Goal: Task Accomplishment & Management: Manage account settings

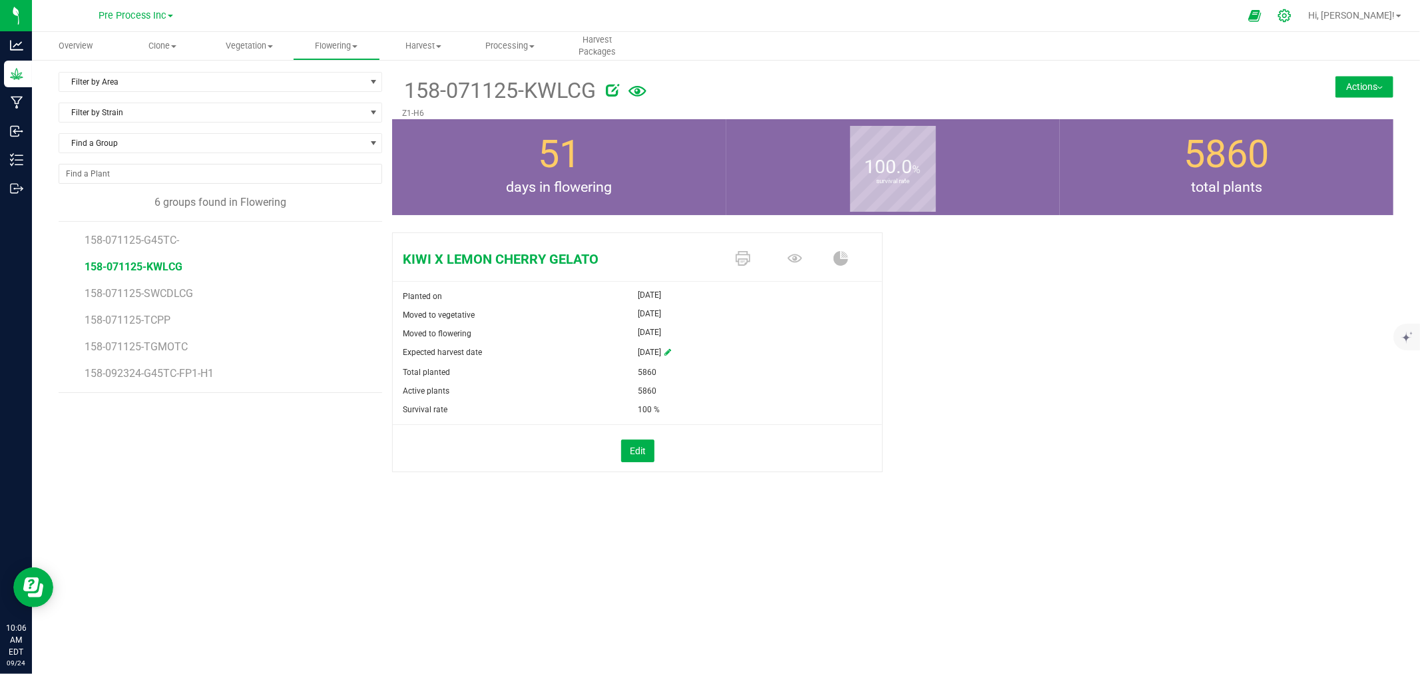
click at [708, 21] on icon at bounding box center [1284, 16] width 14 height 14
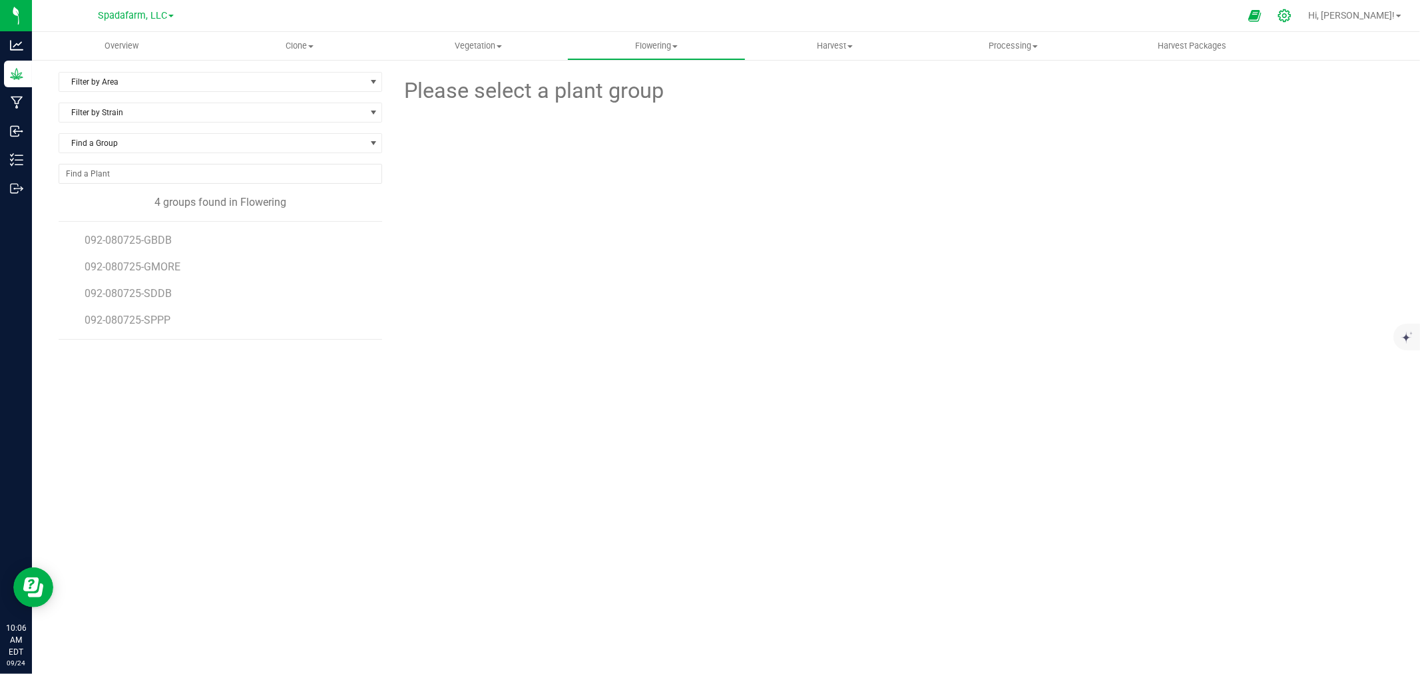
click at [708, 14] on icon at bounding box center [1284, 15] width 13 height 13
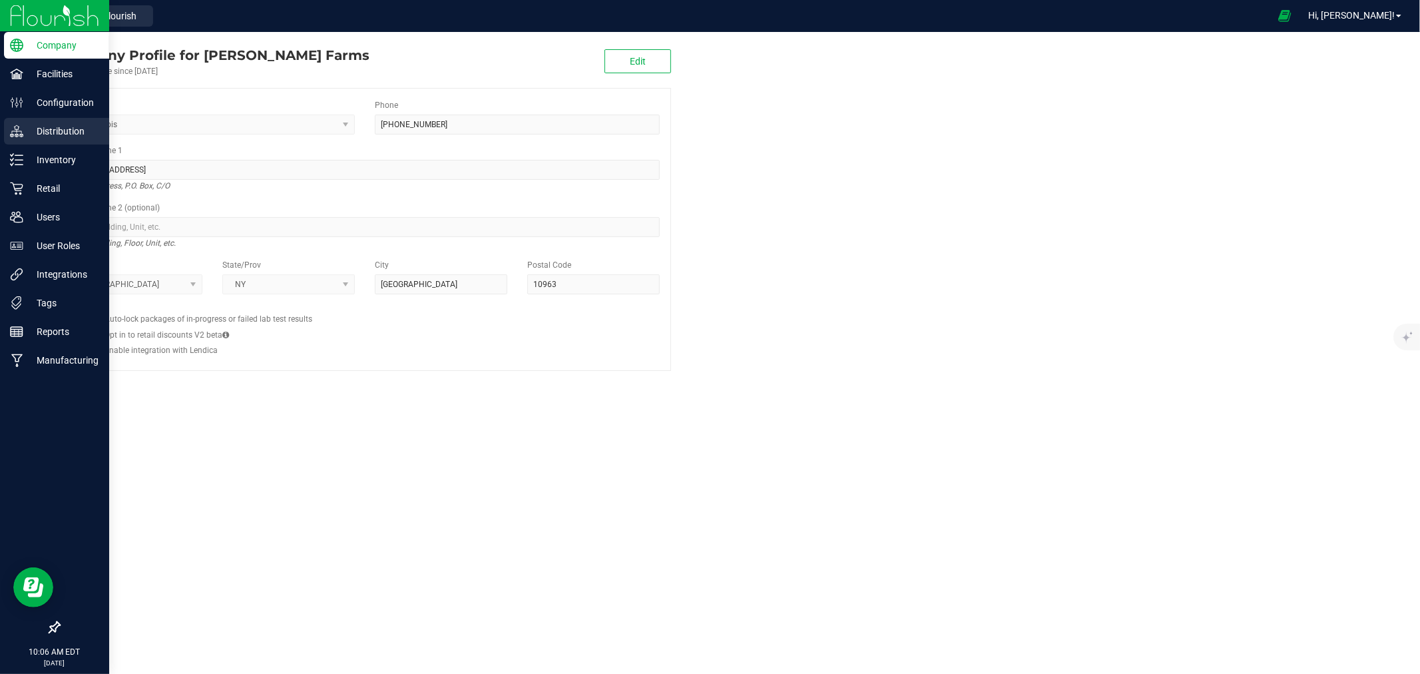
click at [49, 130] on p "Distribution" at bounding box center [63, 131] width 80 height 16
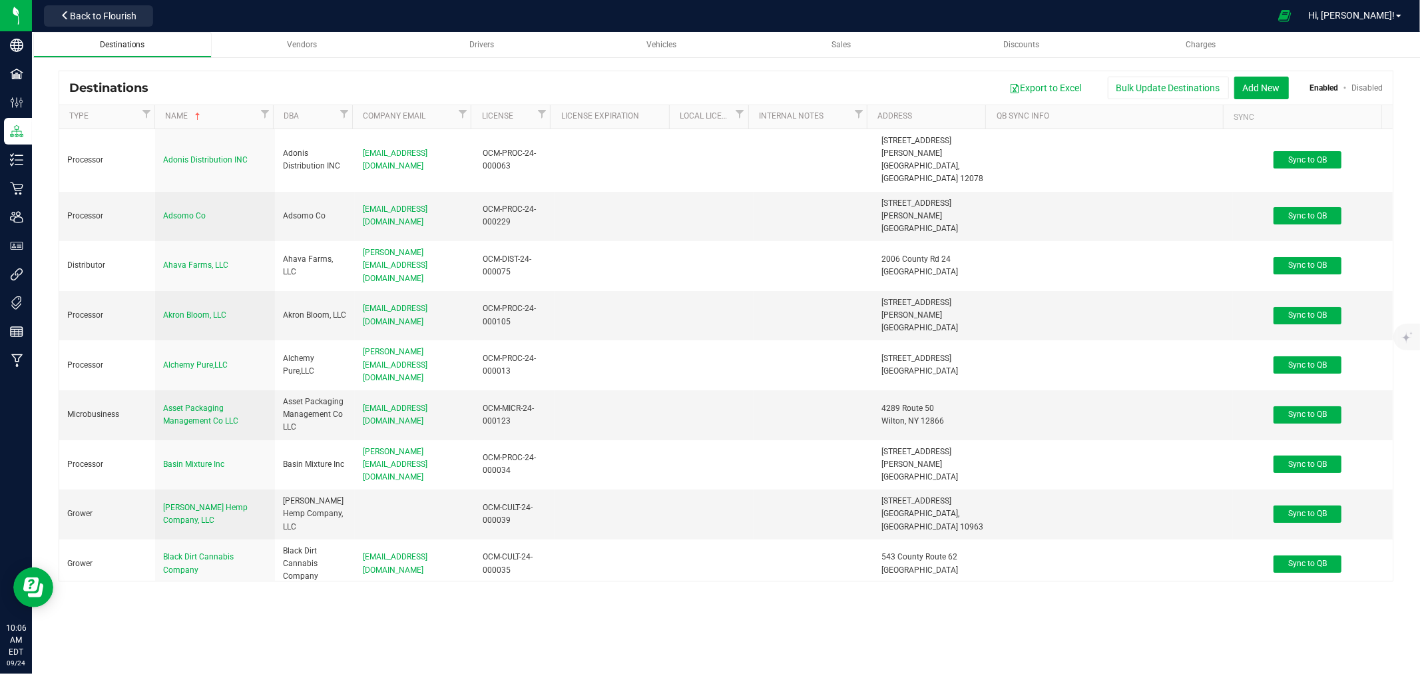
click at [120, 41] on span "Destinations" at bounding box center [122, 44] width 45 height 9
click at [708, 79] on button "Add New" at bounding box center [1261, 88] width 55 height 23
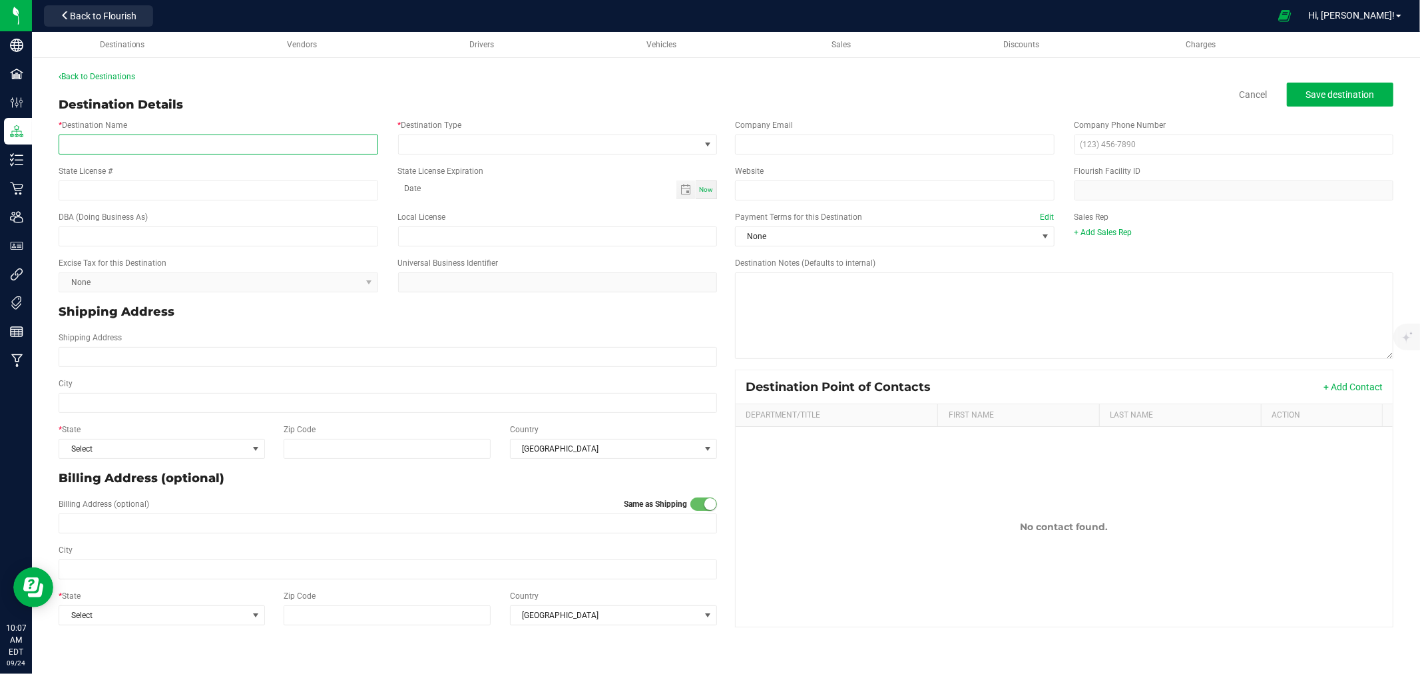
click at [189, 150] on input "* Destination Name" at bounding box center [219, 144] width 320 height 20
type input "o"
type input "OMNIUM HEALTH INC."
click at [151, 228] on input "text" at bounding box center [219, 236] width 320 height 20
type input "OMNIUM CANNA"
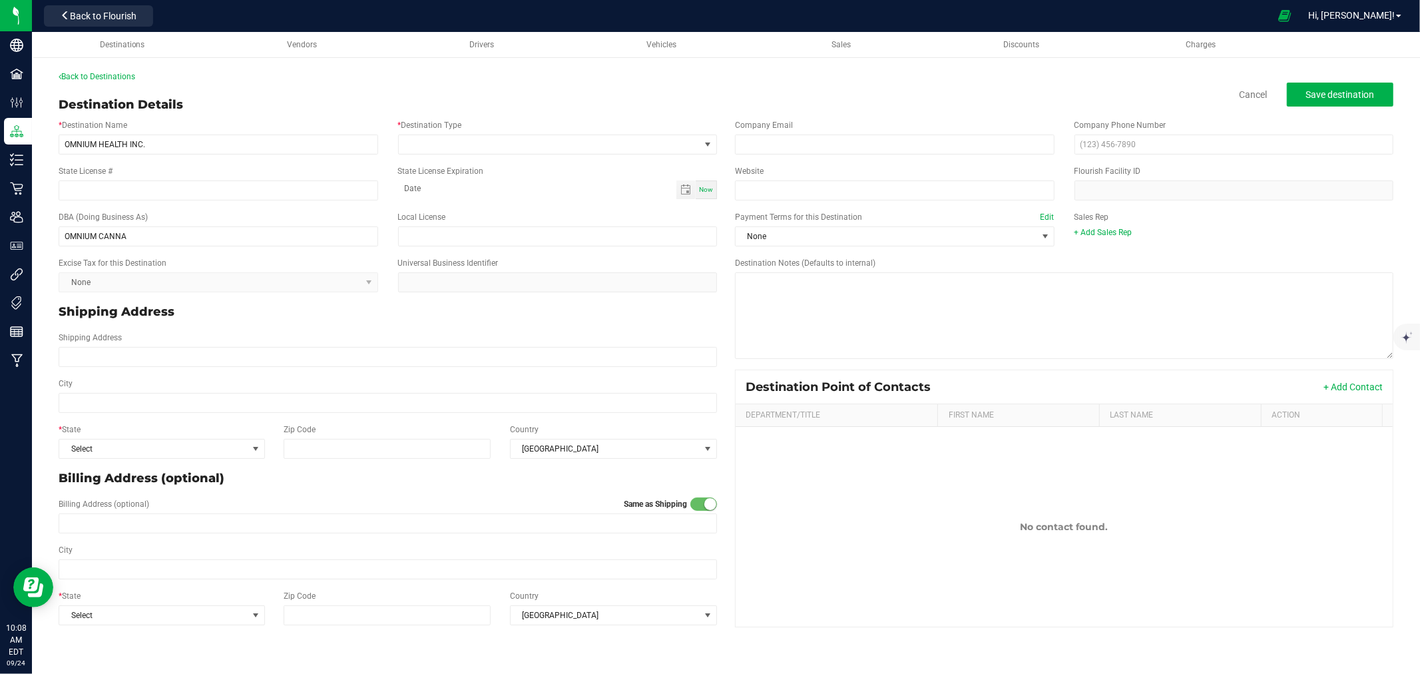
click at [541, 132] on div "* Destination Type" at bounding box center [557, 136] width 339 height 35
click at [537, 145] on span at bounding box center [550, 144] width 302 height 19
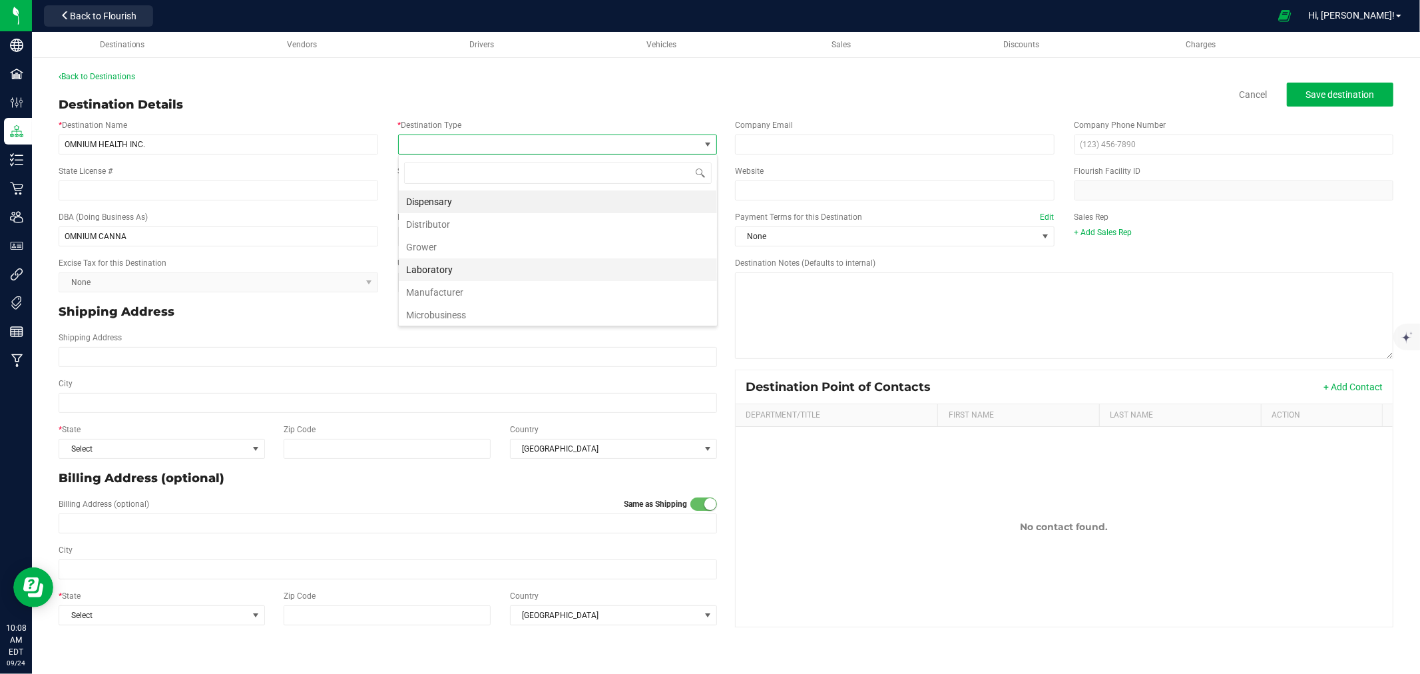
scroll to position [49, 0]
click at [487, 310] on li "Processor" at bounding box center [558, 312] width 318 height 23
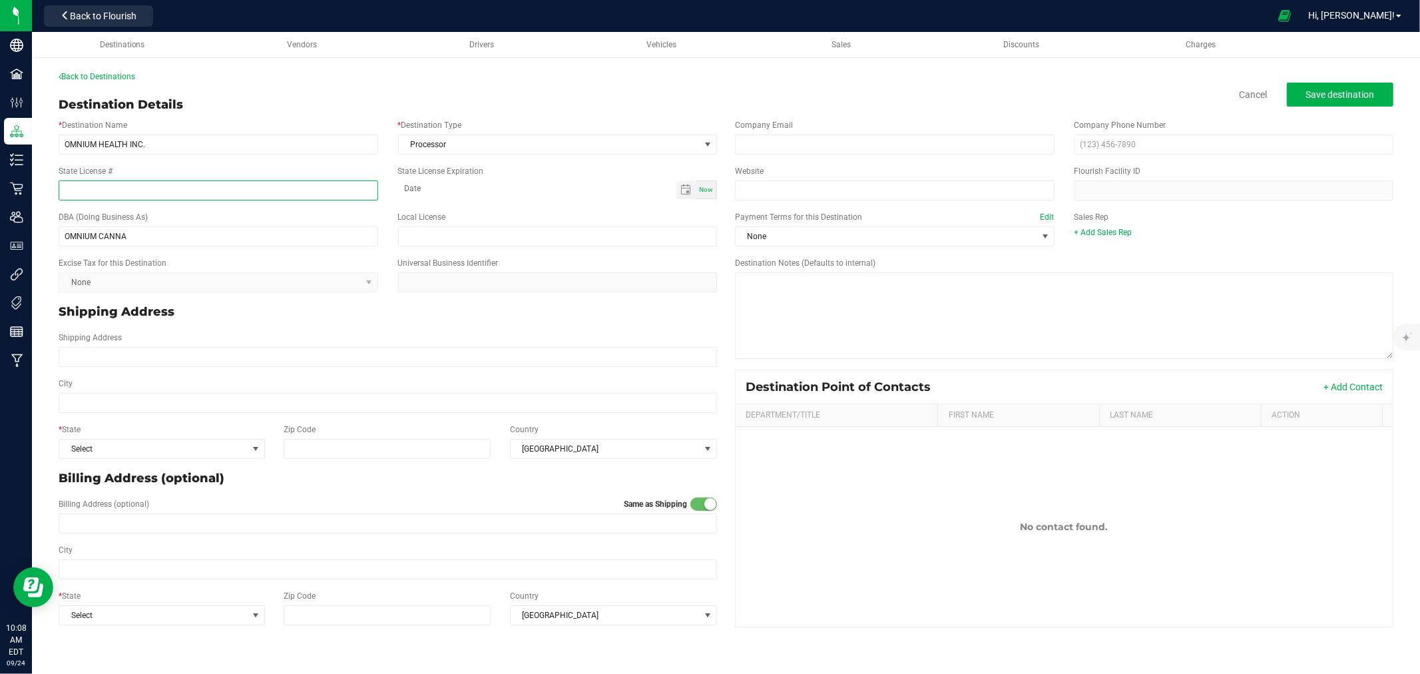
click at [196, 184] on input "State License #" at bounding box center [219, 190] width 320 height 20
type input "OCM-PROC-24-000047"
click at [327, 89] on div "Back to Destinations Destination Details Cancel Save destination * Destination …" at bounding box center [726, 352] width 1335 height 562
click at [204, 367] on div "Shipping Address" at bounding box center [388, 349] width 678 height 46
click at [204, 347] on input "Shipping Address" at bounding box center [388, 357] width 658 height 20
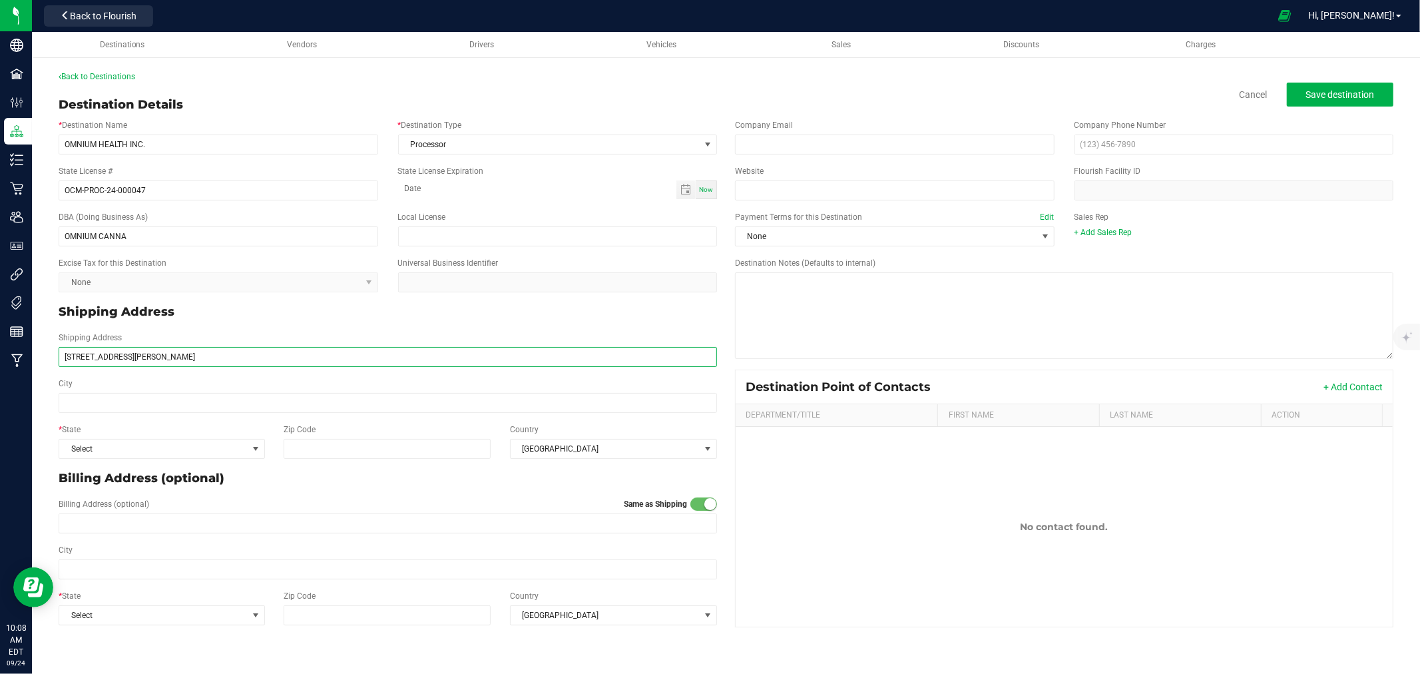
type input "[STREET_ADDRESS][PERSON_NAME]"
click at [164, 413] on div "City" at bounding box center [388, 395] width 678 height 46
click at [163, 408] on input "City" at bounding box center [388, 403] width 658 height 20
type input "HAUPPAUGE"
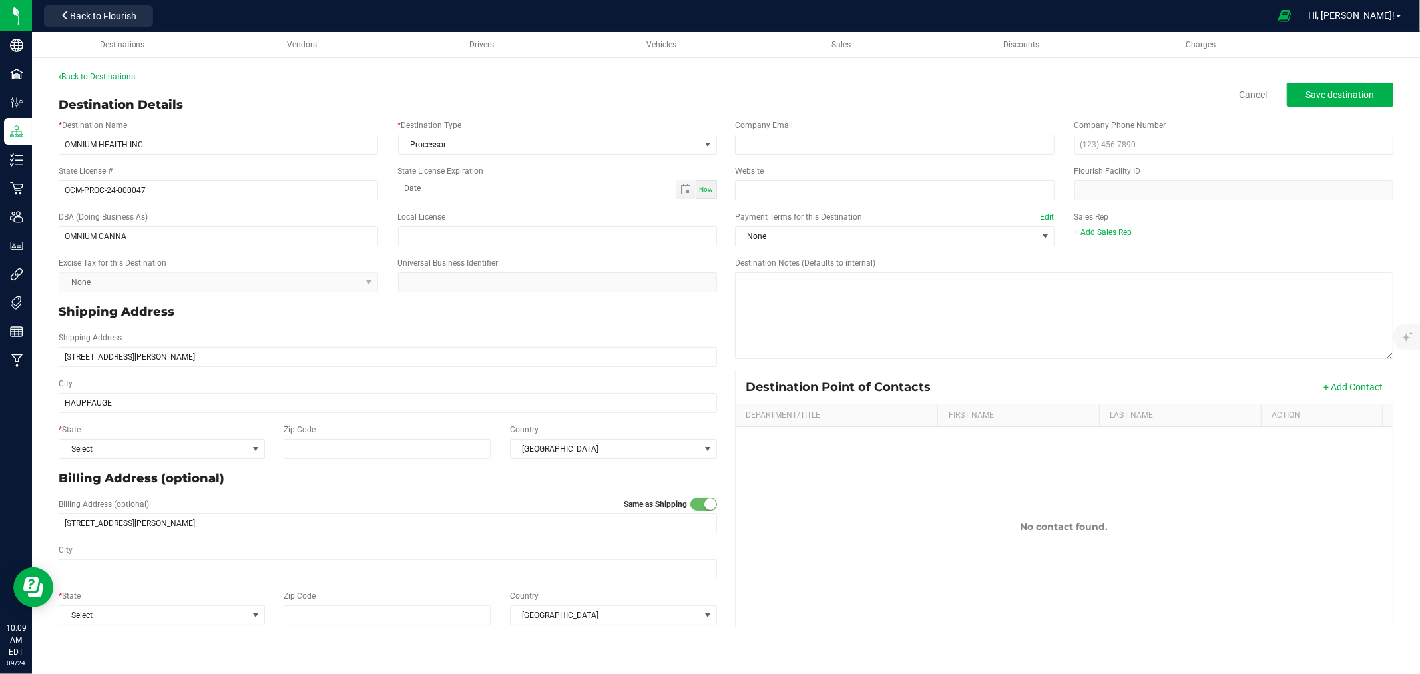
type input "HAUPPAUGE"
click at [162, 462] on div "* State Select Zip Code Country [GEOGRAPHIC_DATA]" at bounding box center [388, 441] width 678 height 46
click at [162, 456] on span "Select" at bounding box center [153, 448] width 188 height 19
click at [97, 658] on li "NY" at bounding box center [161, 651] width 205 height 23
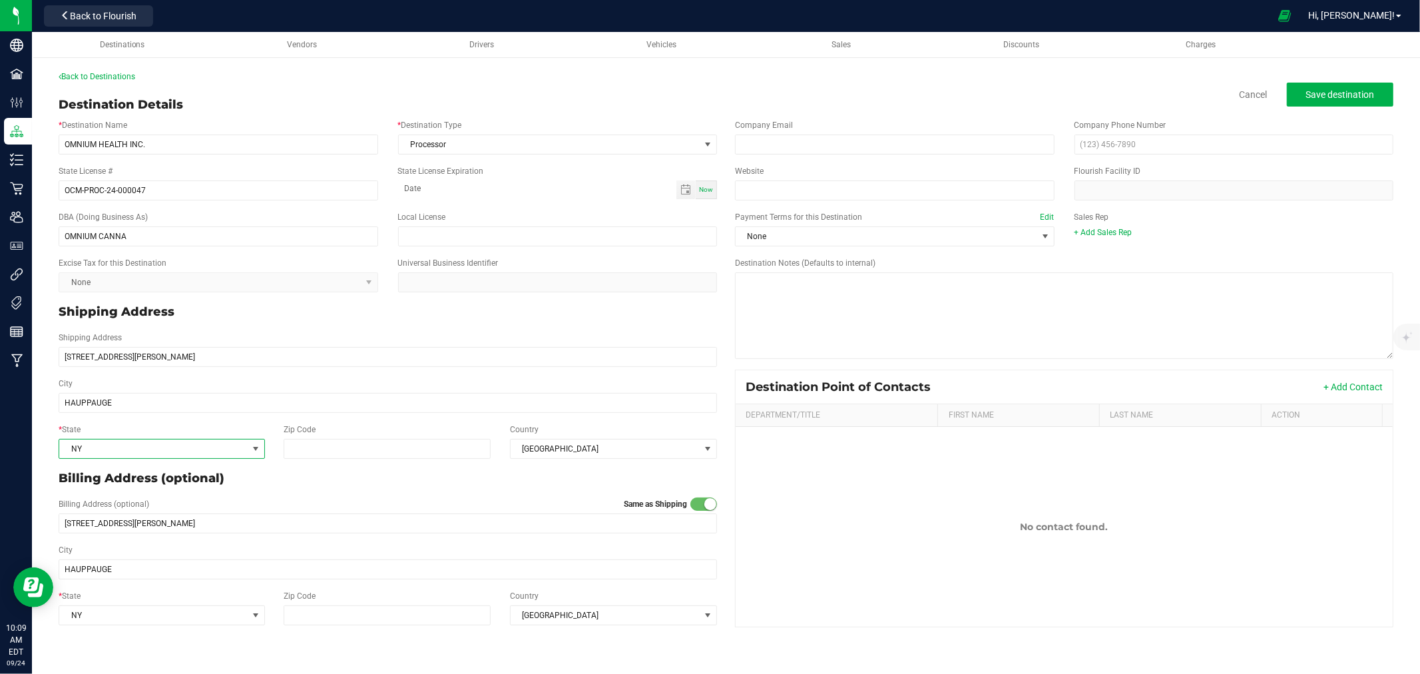
click at [373, 461] on div "* State [US_STATE] Zip Code Country [GEOGRAPHIC_DATA]" at bounding box center [388, 441] width 678 height 46
click at [374, 447] on input "Zip Code" at bounding box center [387, 449] width 207 height 20
type input "11788"
click at [708, 147] on input "email" at bounding box center [895, 144] width 320 height 20
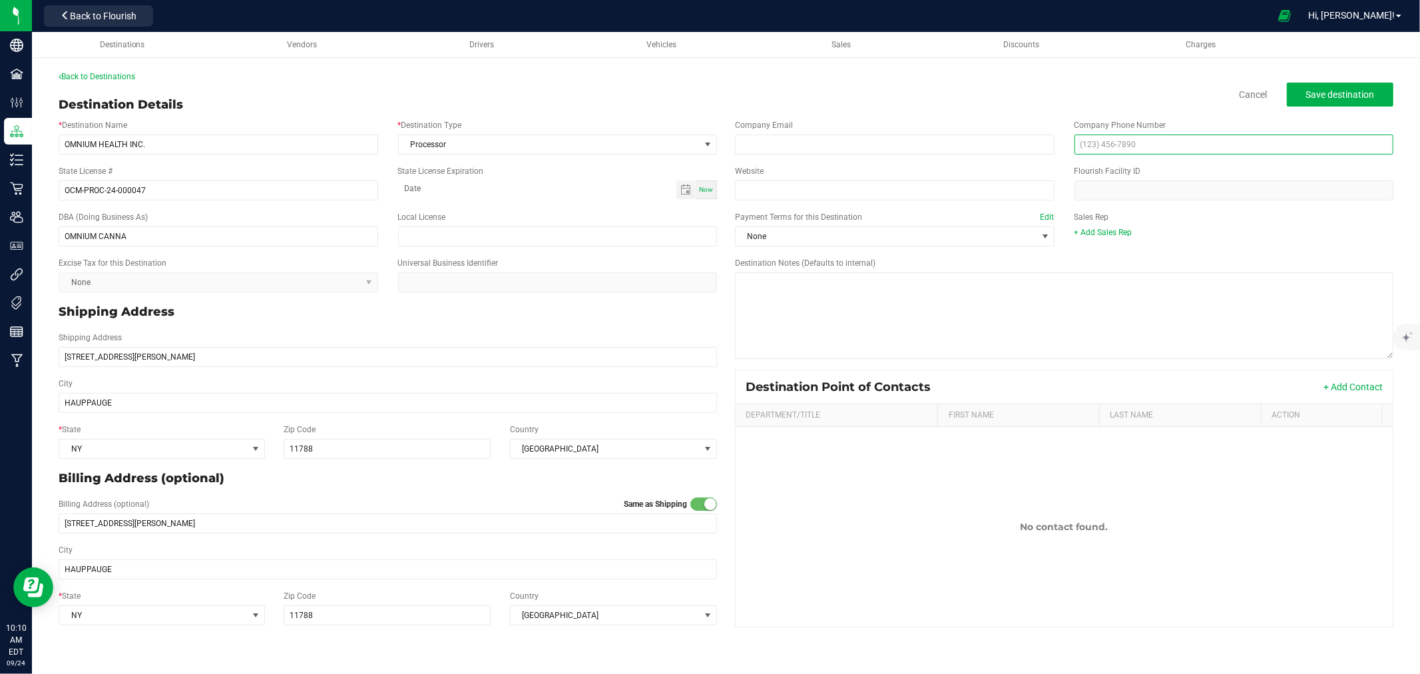
click at [708, 140] on input "text" at bounding box center [1234, 144] width 320 height 20
type input "[PHONE_NUMBER]"
click at [708, 143] on input "email" at bounding box center [895, 144] width 320 height 20
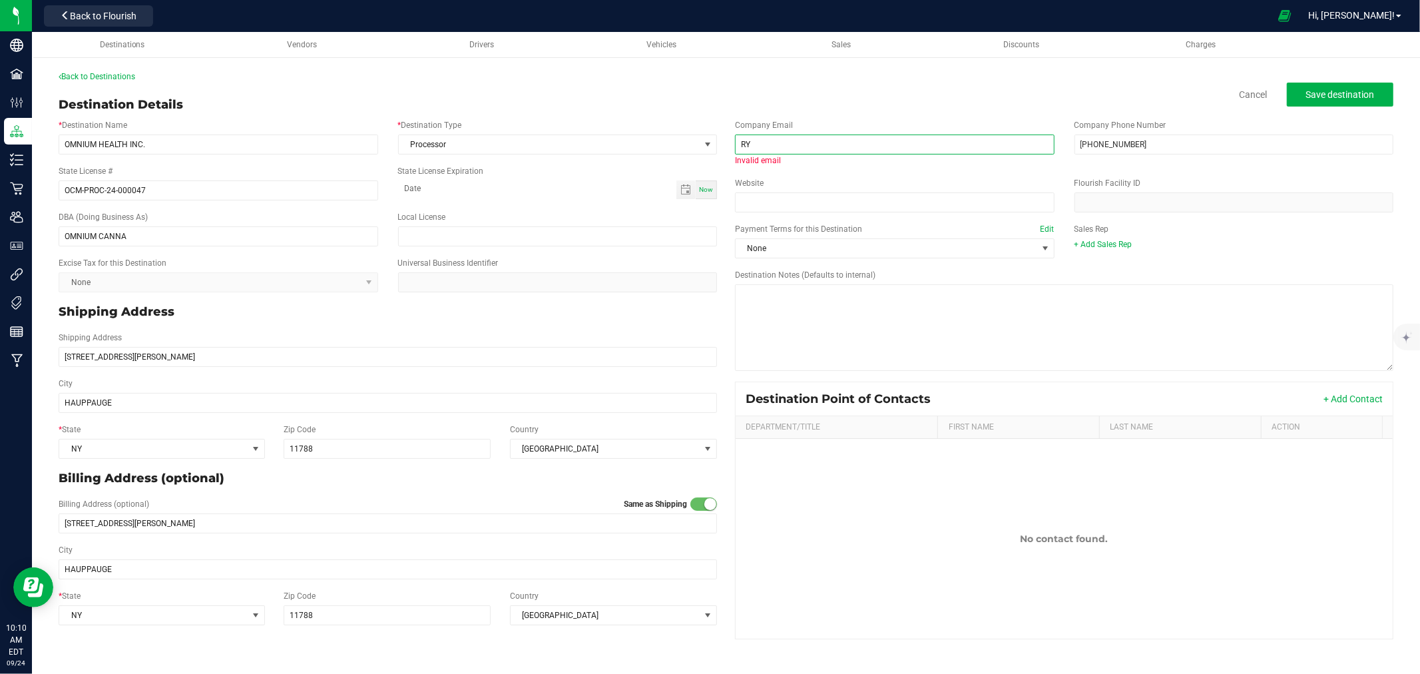
type input "R"
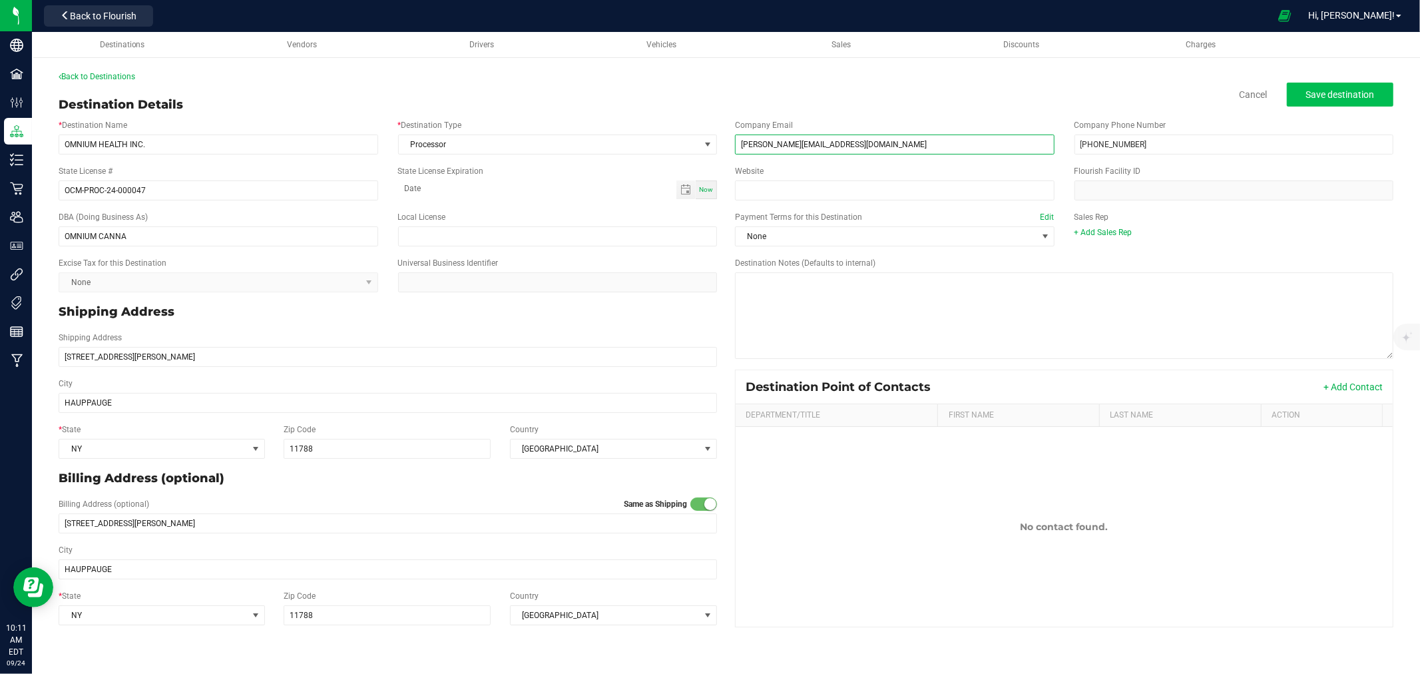
type input "[PERSON_NAME][EMAIL_ADDRESS][DOMAIN_NAME]"
click at [708, 100] on button "Save destination" at bounding box center [1340, 95] width 107 height 24
click at [126, 21] on span "Back to Flourish" at bounding box center [103, 16] width 67 height 11
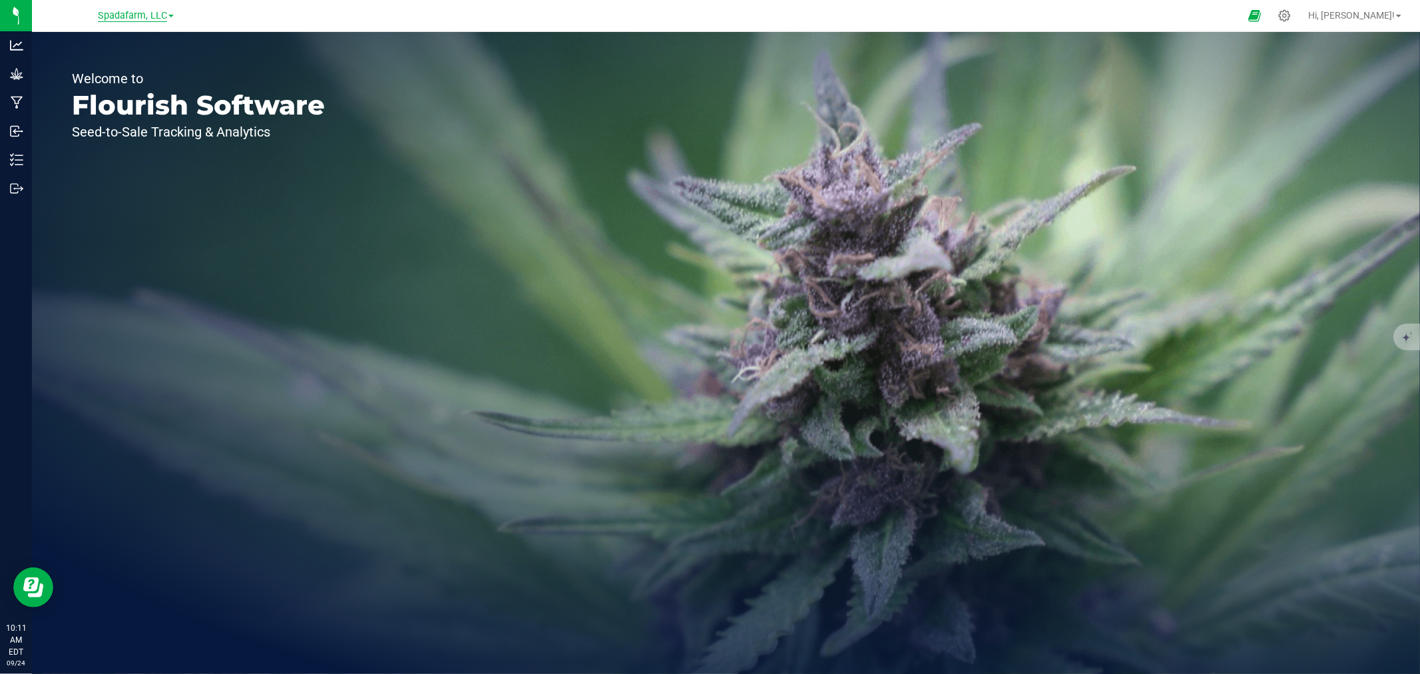
click at [126, 12] on span "Spadafarm, LLC" at bounding box center [132, 16] width 69 height 12
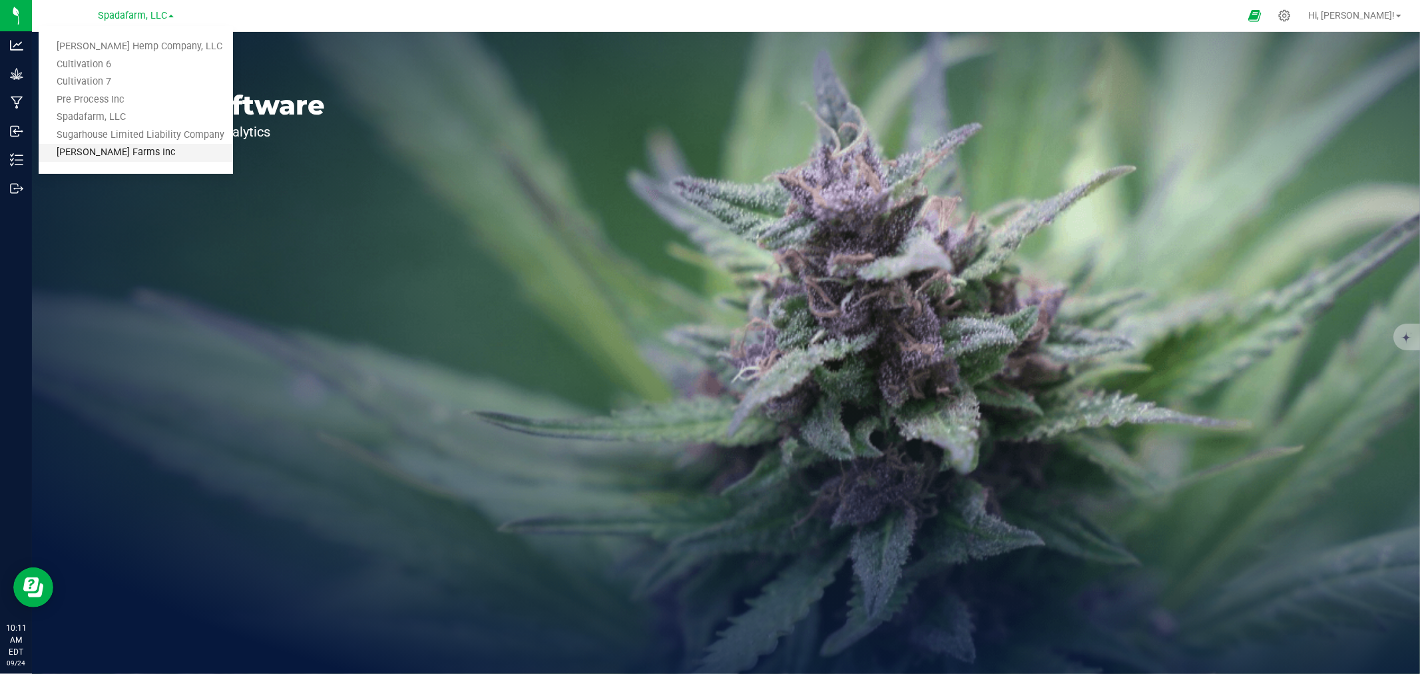
click at [91, 153] on link "[PERSON_NAME] Farms Inc" at bounding box center [136, 153] width 194 height 18
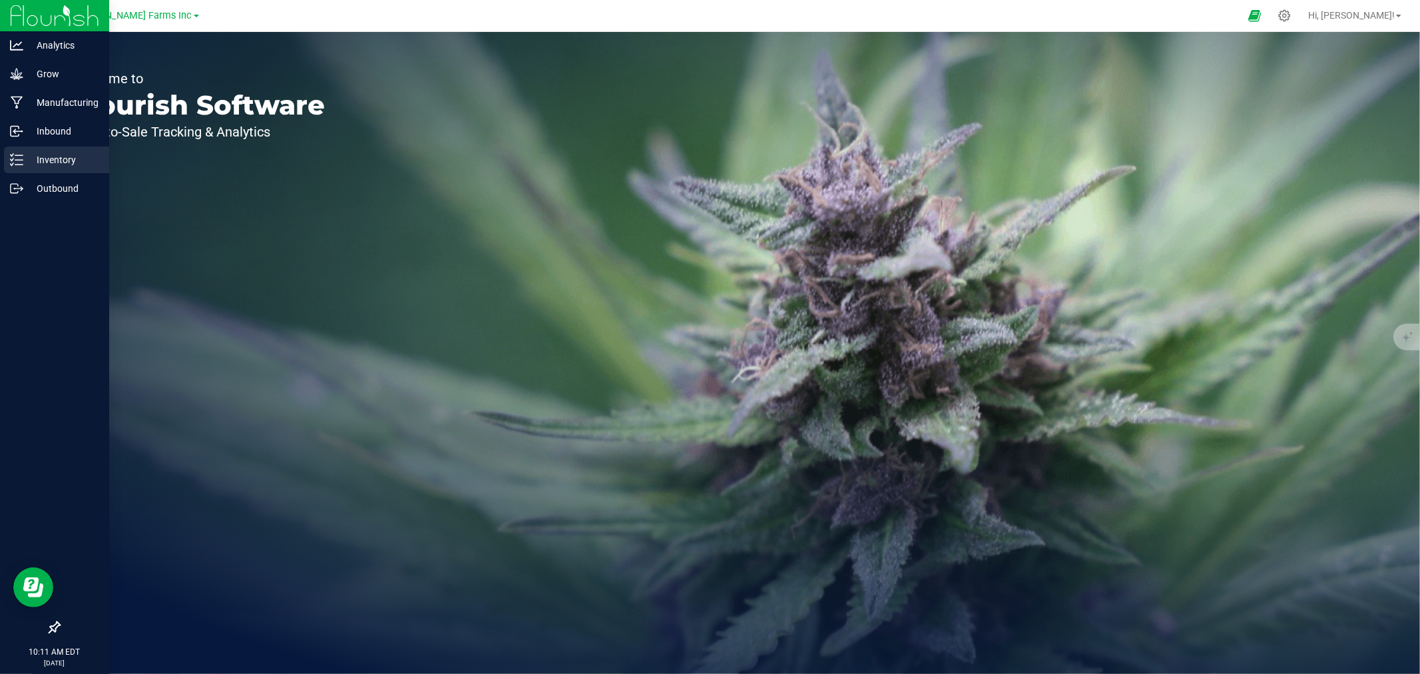
click at [54, 164] on p "Inventory" at bounding box center [63, 160] width 80 height 16
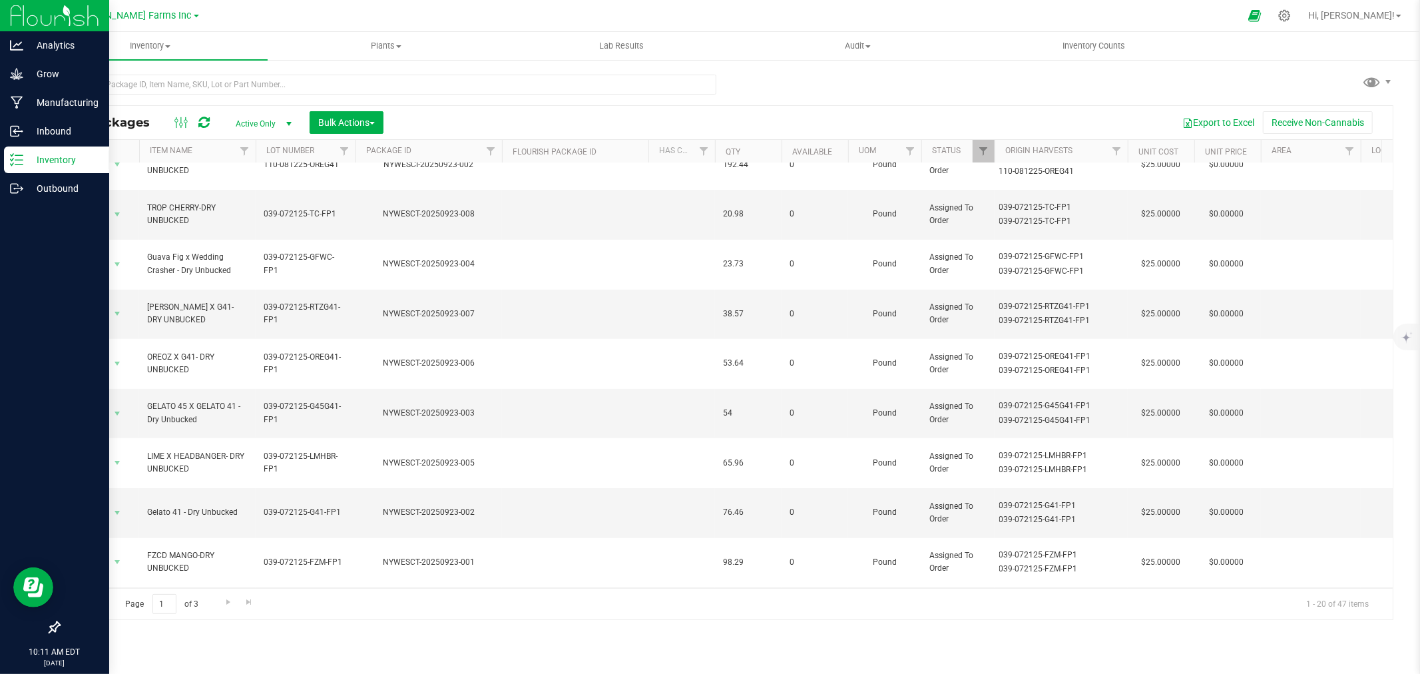
scroll to position [324, 0]
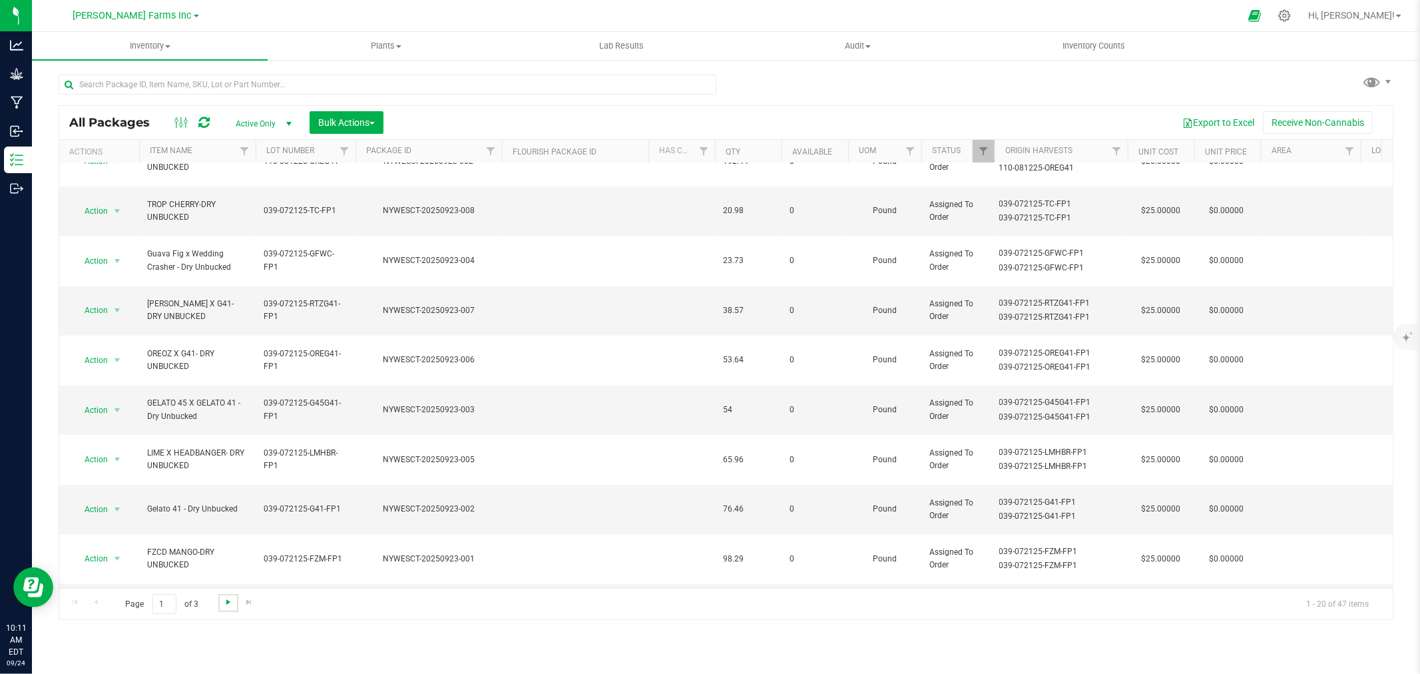
click at [224, 602] on span "Go to the next page" at bounding box center [228, 601] width 11 height 11
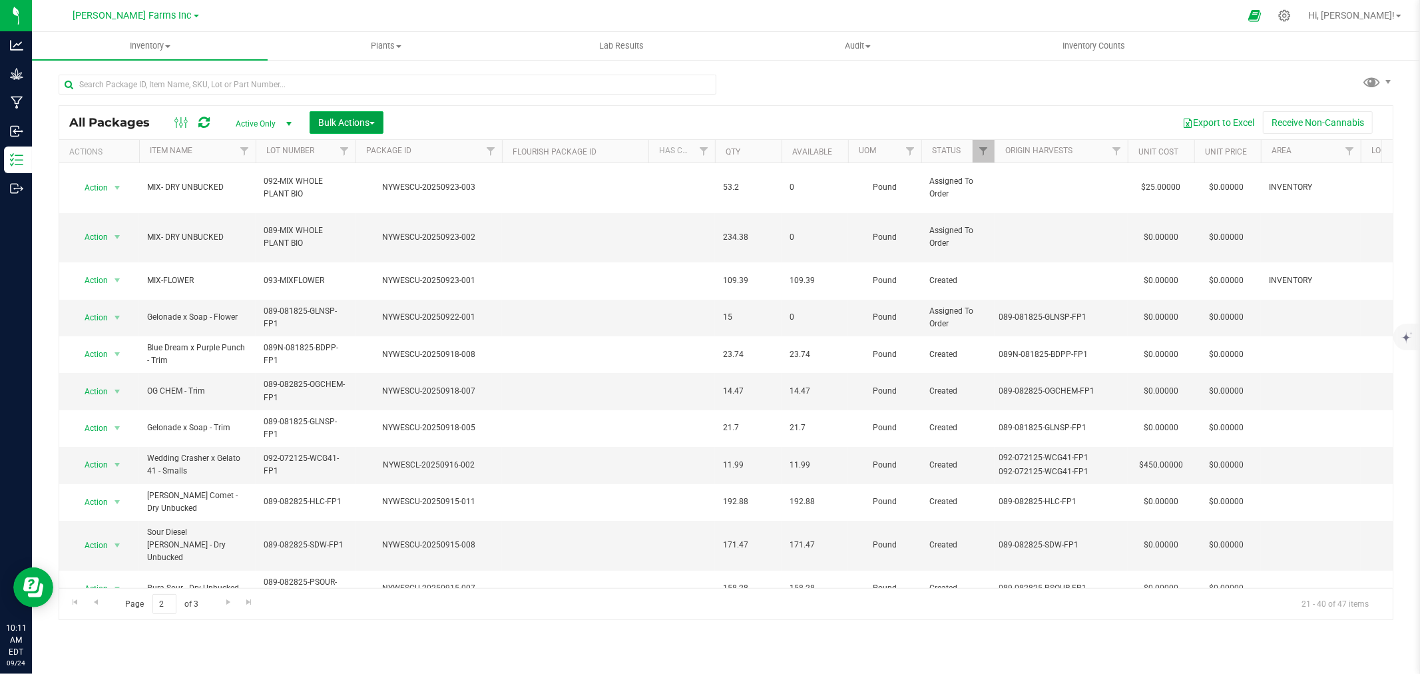
click at [354, 122] on span "Bulk Actions" at bounding box center [346, 122] width 57 height 11
click at [358, 168] on div "Add to outbound order" at bounding box center [372, 178] width 109 height 21
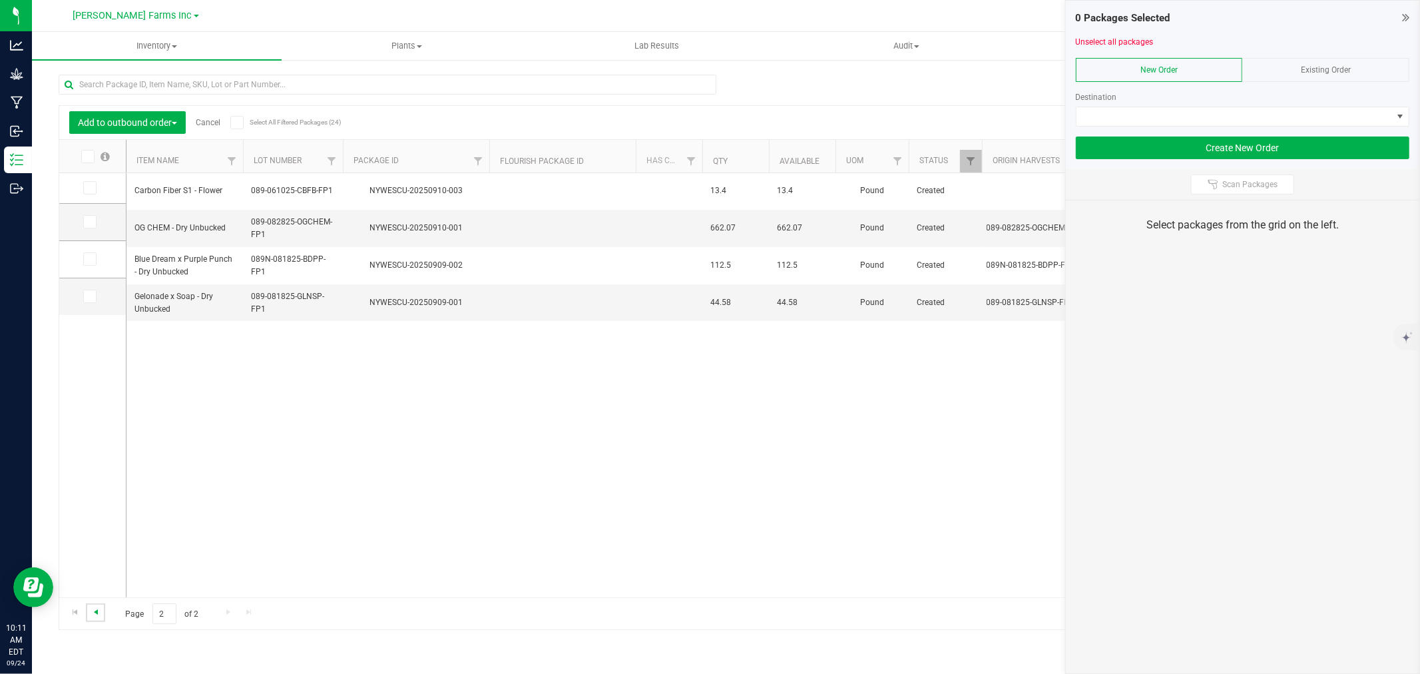
click at [94, 610] on span "Go to the previous page" at bounding box center [96, 611] width 11 height 11
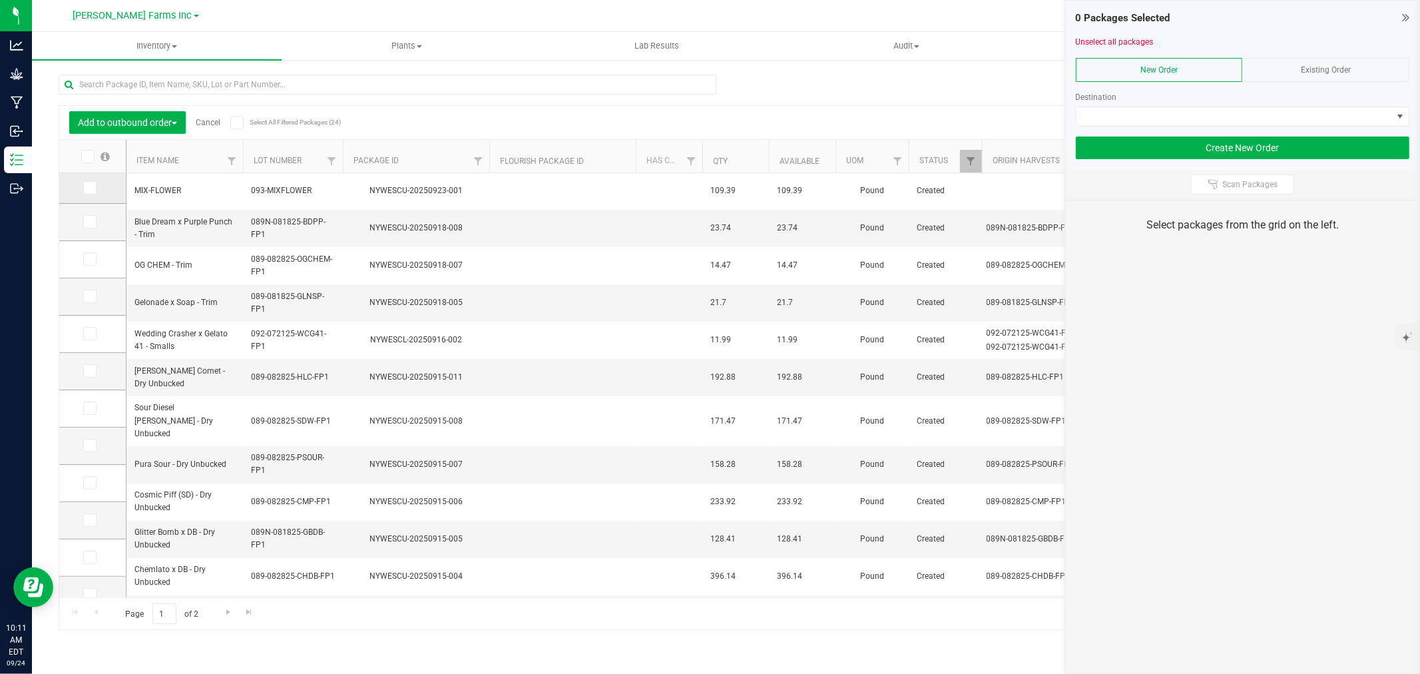
drag, startPoint x: 87, startPoint y: 194, endPoint x: 101, endPoint y: 196, distance: 13.5
click at [88, 194] on span at bounding box center [89, 187] width 13 height 13
click at [0, 0] on input "checkbox" at bounding box center [0, 0] width 0 height 0
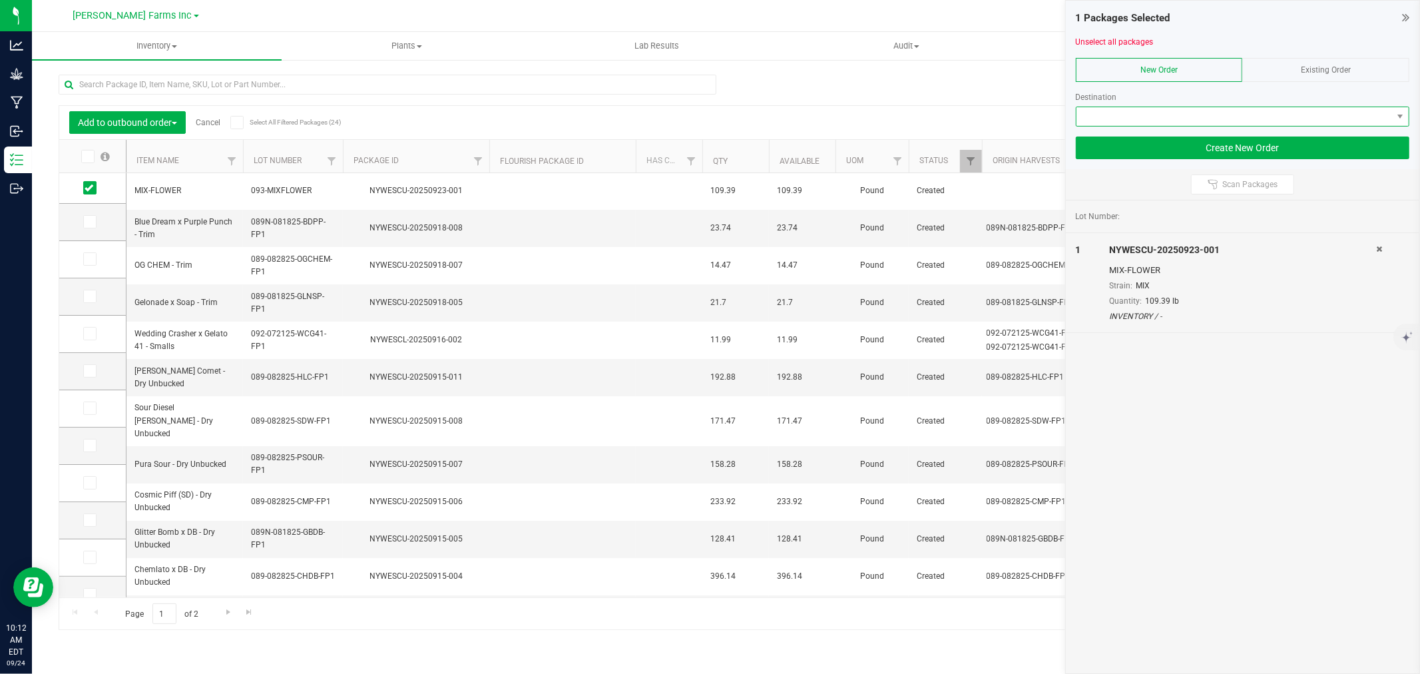
click at [708, 122] on span at bounding box center [1234, 116] width 316 height 19
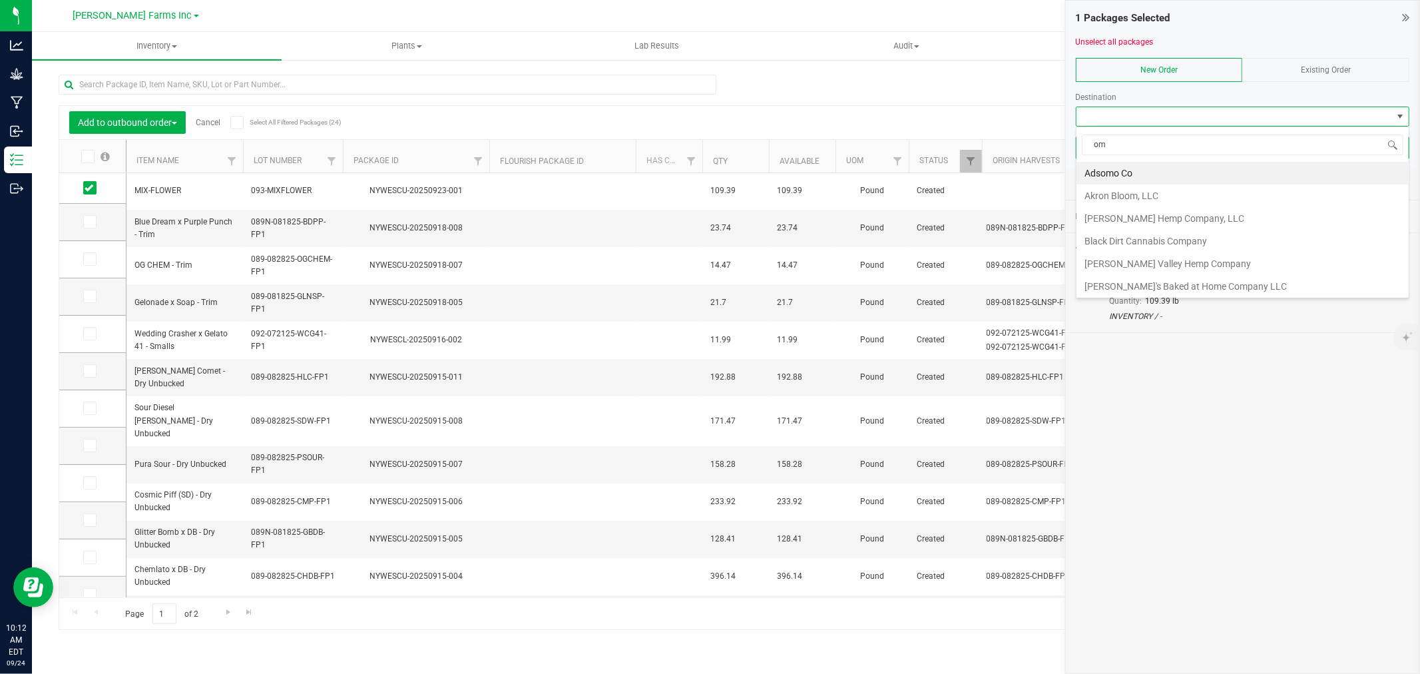
type input "omn"
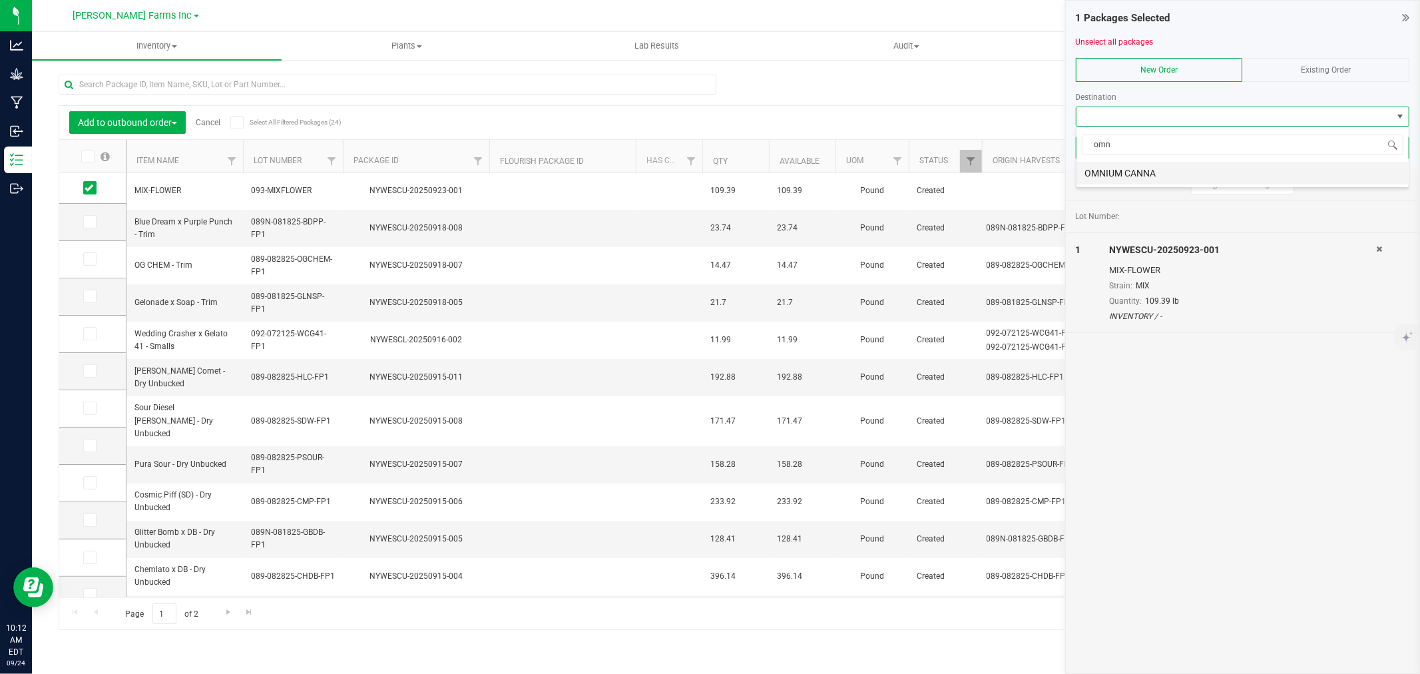
click at [708, 174] on li "OMNIUM CANNA" at bounding box center [1242, 173] width 332 height 23
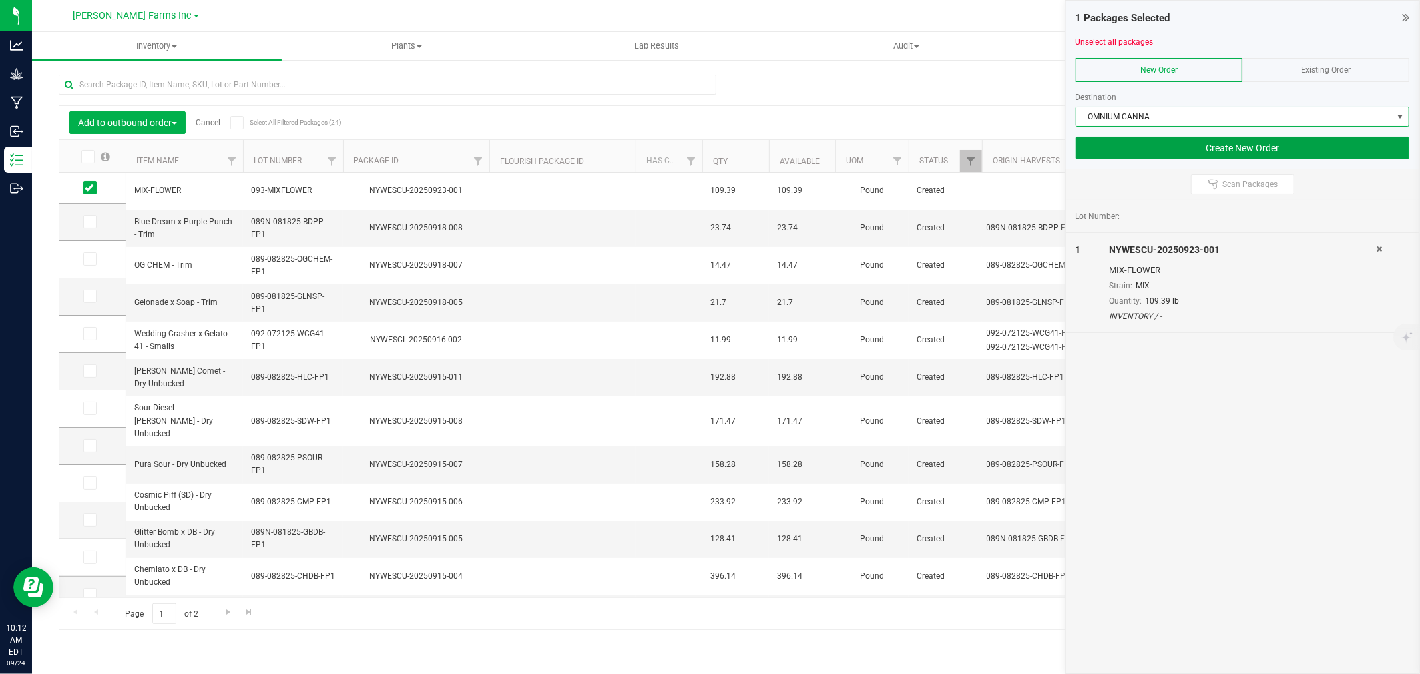
click at [708, 149] on button "Create New Order" at bounding box center [1242, 147] width 333 height 23
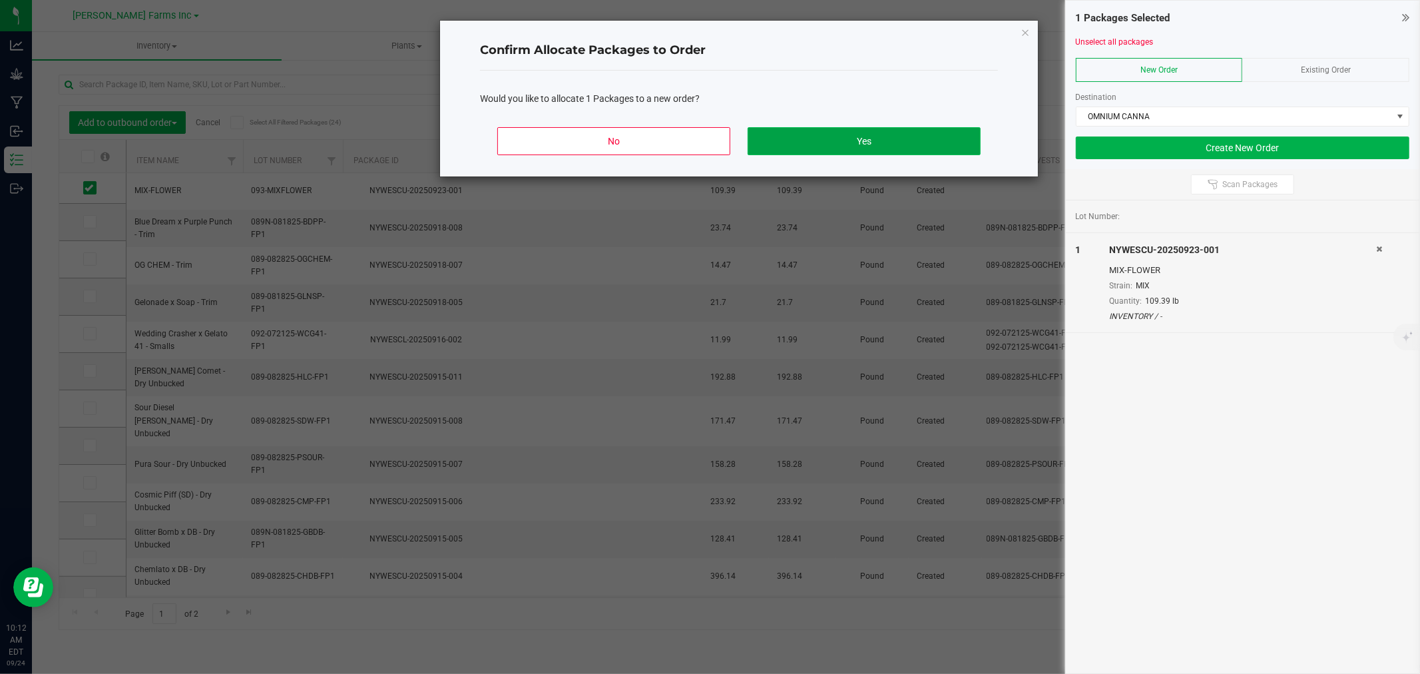
click at [708, 148] on button "Yes" at bounding box center [864, 141] width 233 height 28
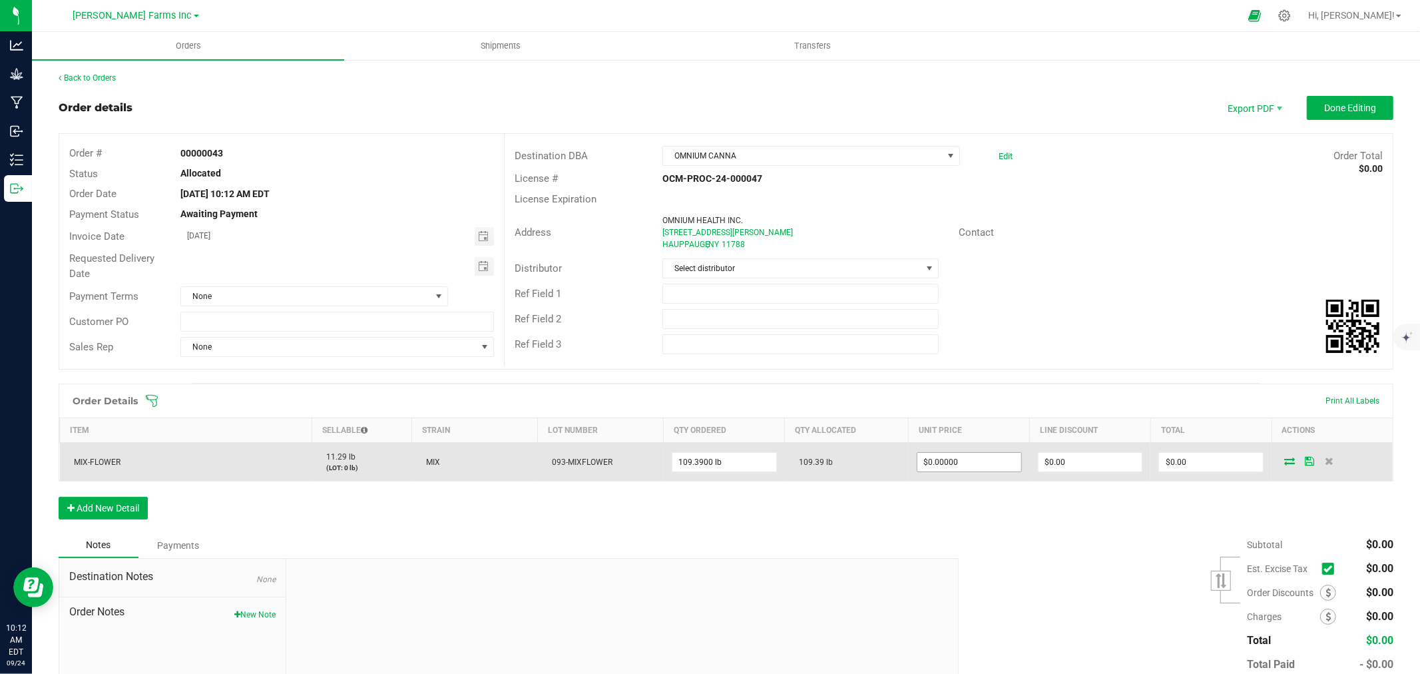
click at [708, 471] on span "$0.00000" at bounding box center [969, 462] width 105 height 20
click at [708, 468] on input "0" at bounding box center [969, 462] width 104 height 19
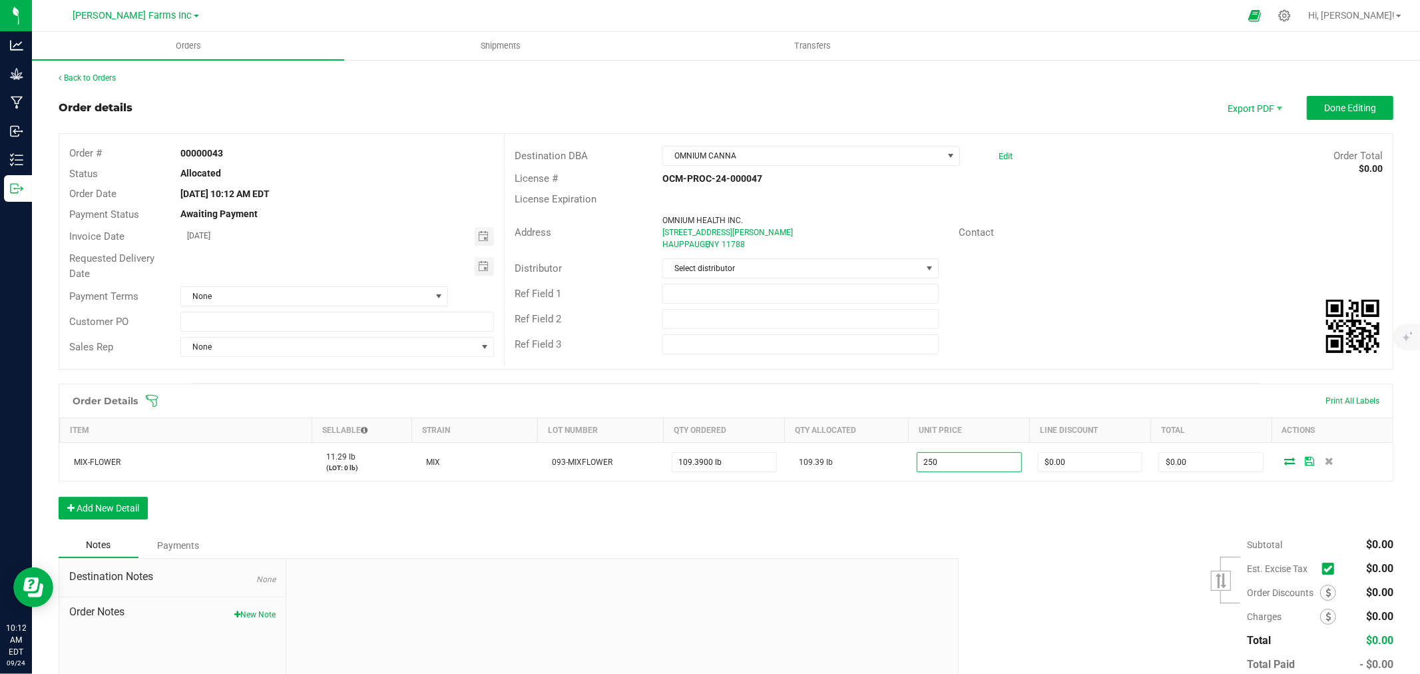
type input "$250.00000"
type input "$27,347.50"
click at [708, 531] on div "Order Details Print All Labels Item Sellable Strain Lot Number Qty Ordered Qty …" at bounding box center [726, 457] width 1335 height 149
click at [708, 577] on span at bounding box center [1331, 569] width 18 height 18
click at [708, 568] on icon at bounding box center [1327, 568] width 9 height 0
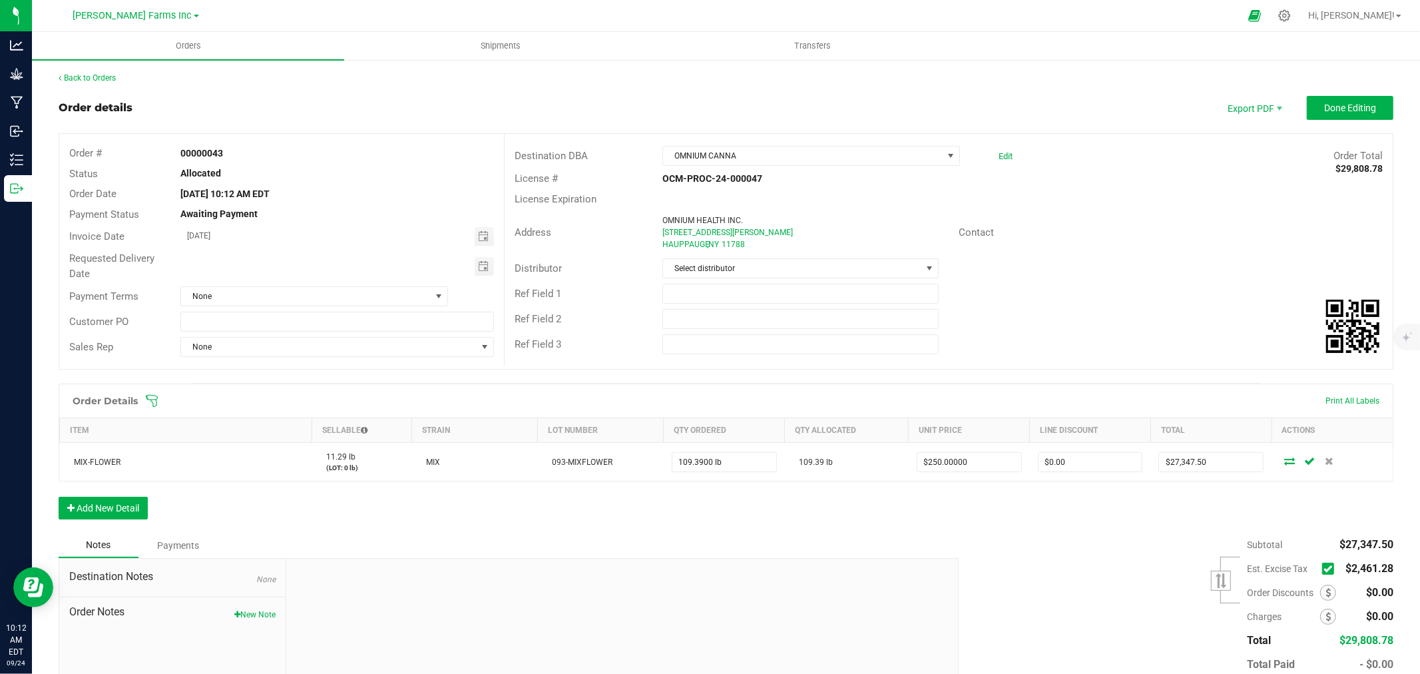
click at [0, 0] on input "checkbox" at bounding box center [0, 0] width 0 height 0
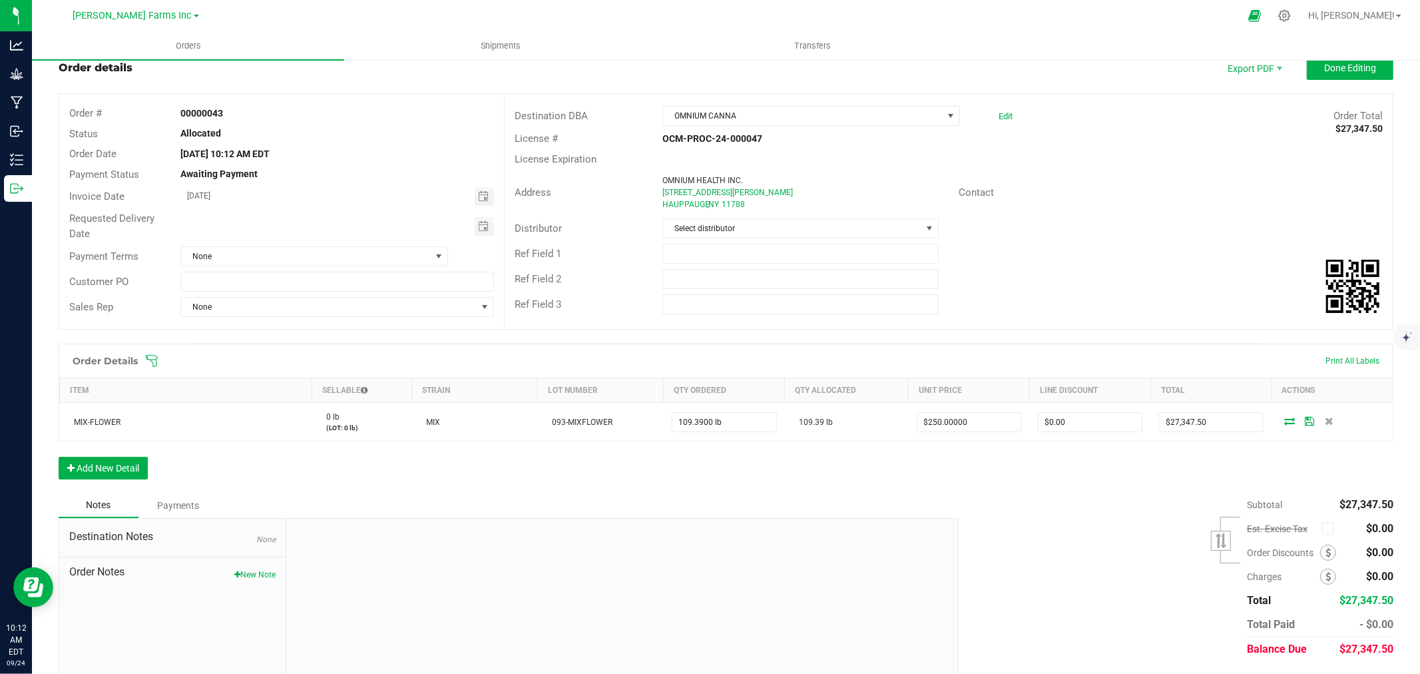
scroll to position [77, 0]
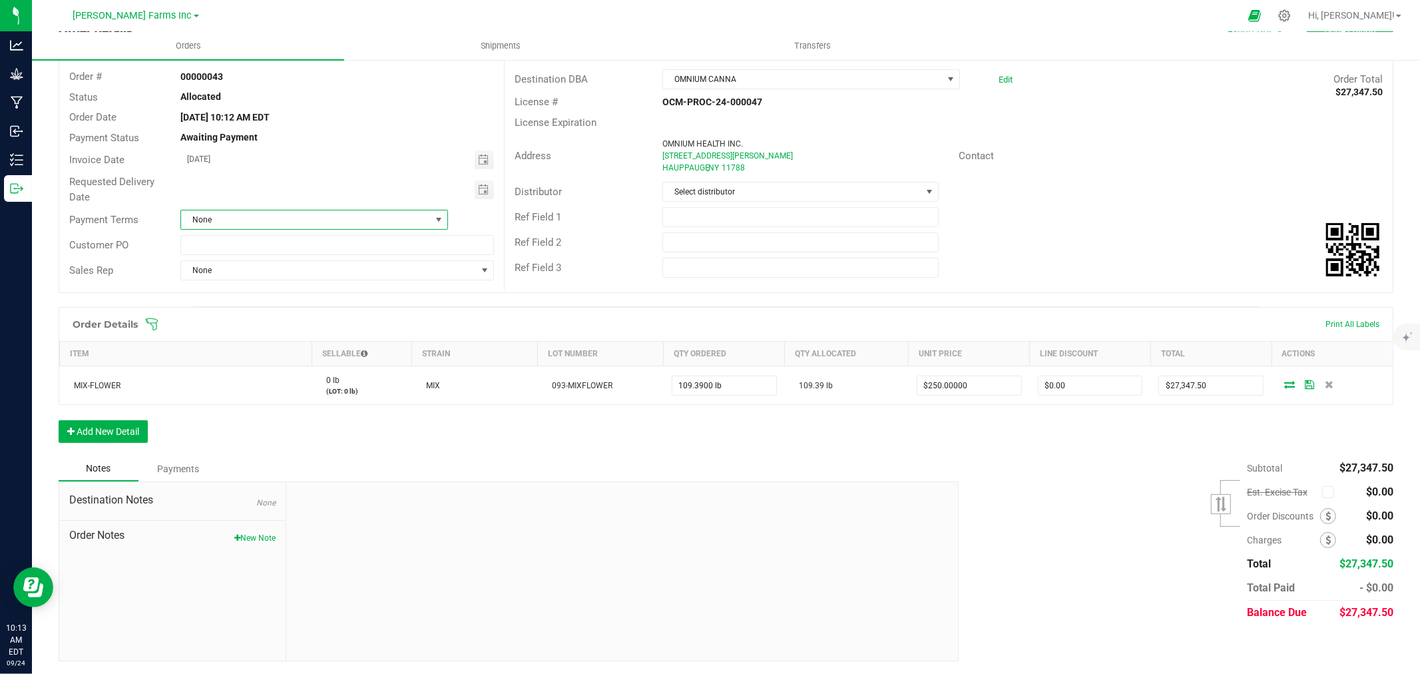
click at [382, 220] on span "None" at bounding box center [306, 219] width 250 height 19
click at [340, 289] on li "Cash on Delivery" at bounding box center [312, 299] width 264 height 23
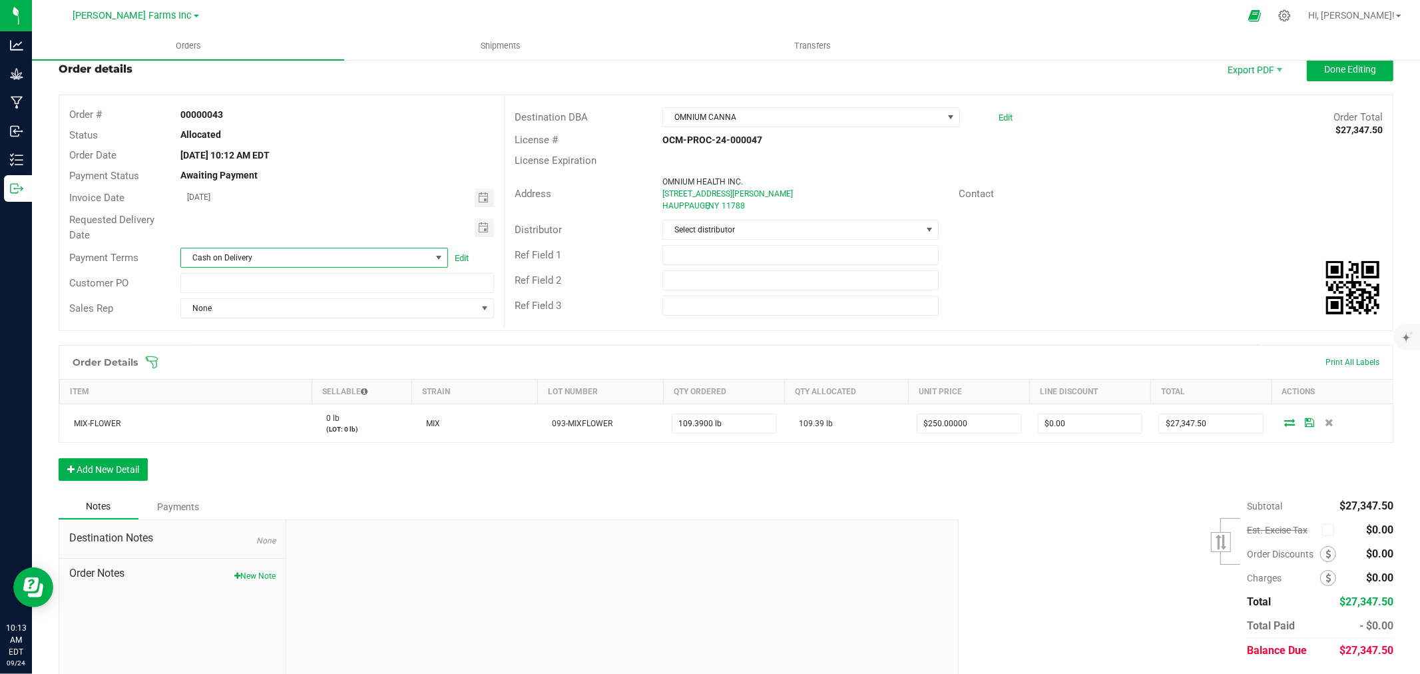
scroll to position [77, 0]
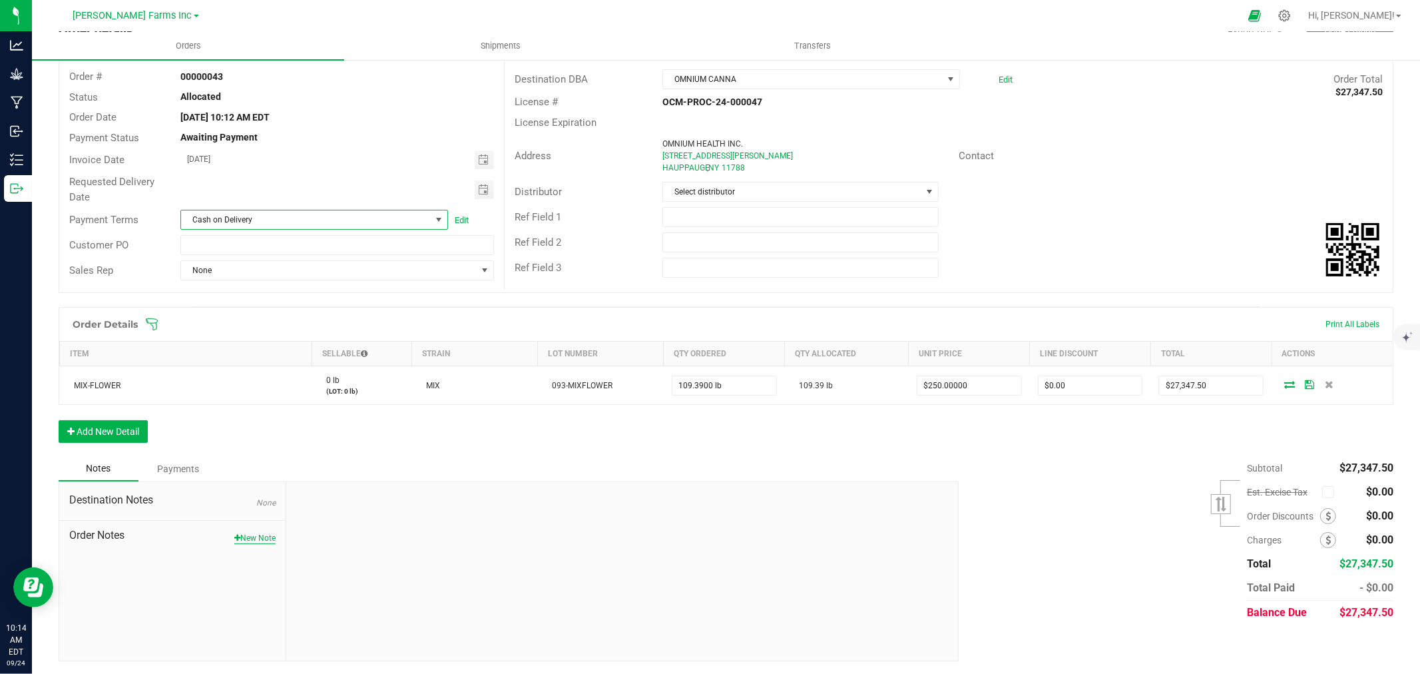
click at [252, 541] on button "New Note" at bounding box center [254, 538] width 41 height 12
click at [320, 537] on input "Note Title" at bounding box center [621, 537] width 651 height 20
click at [708, 451] on div "Order Details Print All Labels Item Sellable Strain Lot Number Qty Ordered Qty …" at bounding box center [726, 381] width 1335 height 149
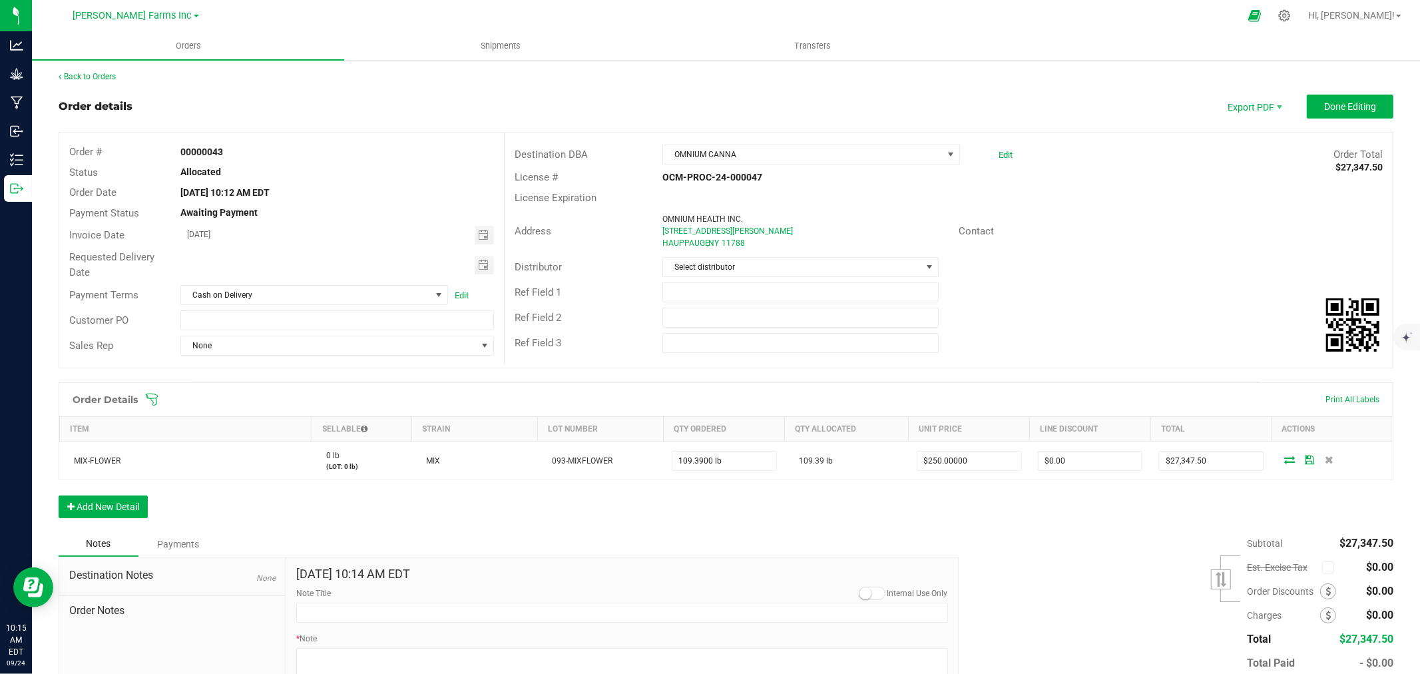
scroll to position [0, 0]
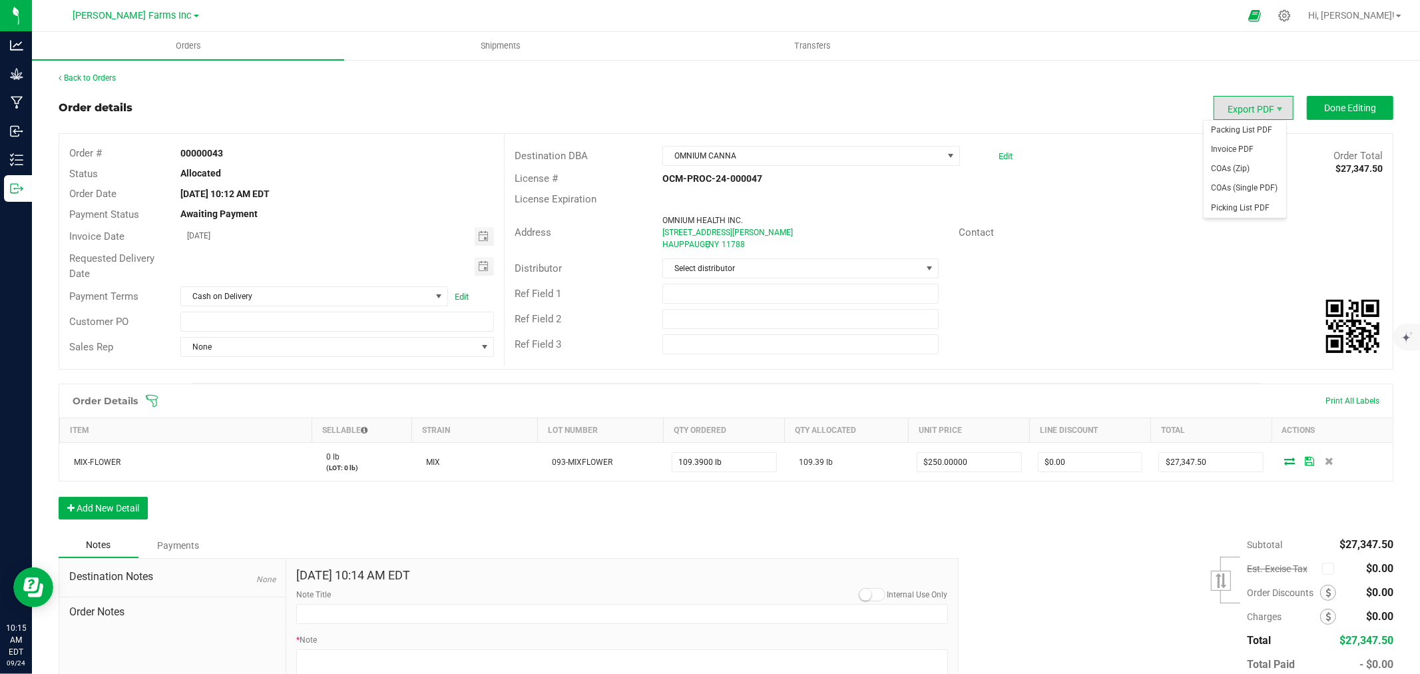
click at [708, 110] on span "Export PDF" at bounding box center [1253, 108] width 80 height 24
click at [708, 144] on span "Invoice PDF" at bounding box center [1245, 149] width 83 height 19
